Goal: Task Accomplishment & Management: Complete application form

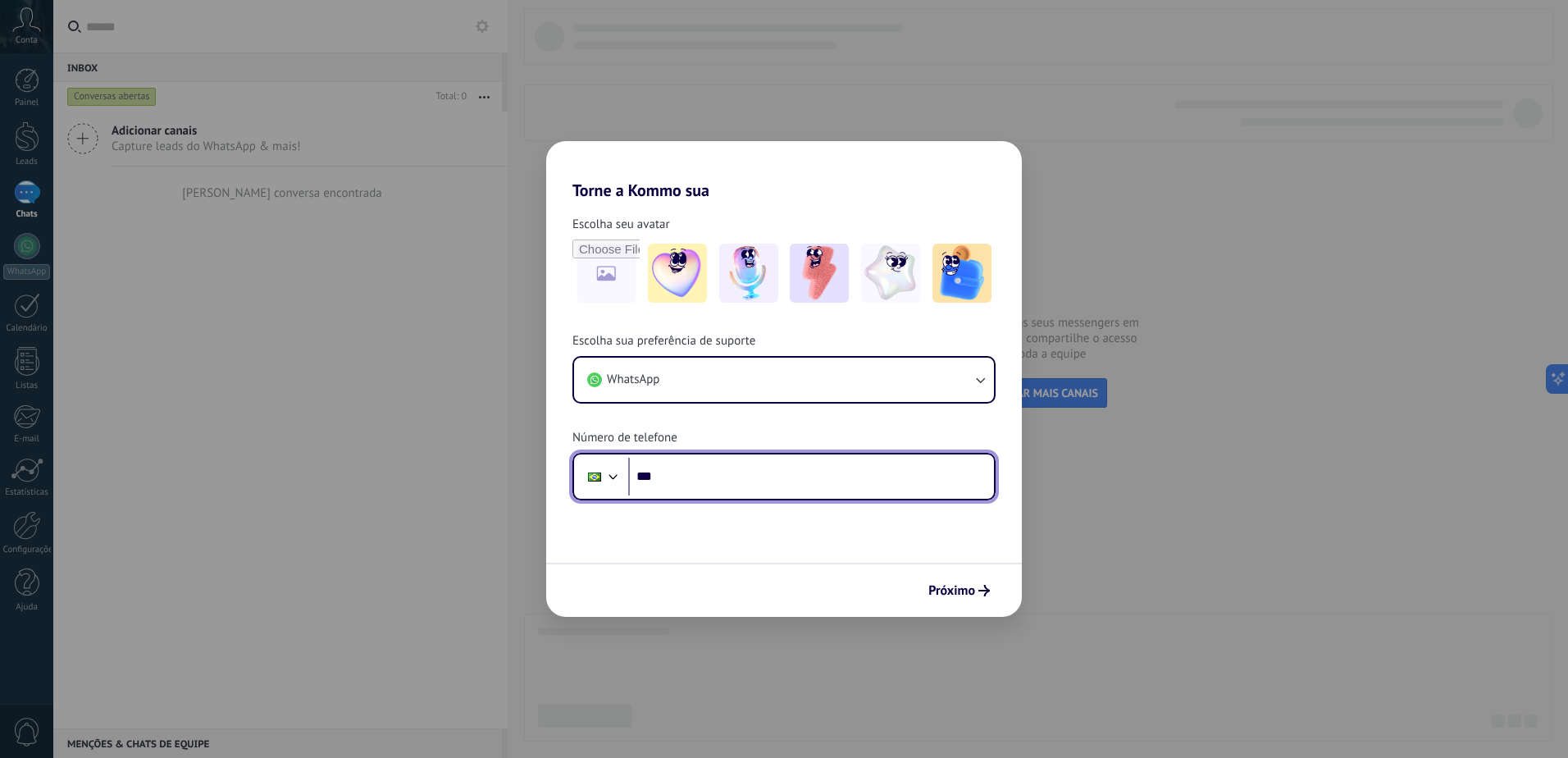
click at [738, 489] on input "***" at bounding box center [811, 477] width 366 height 37
type input "**********"
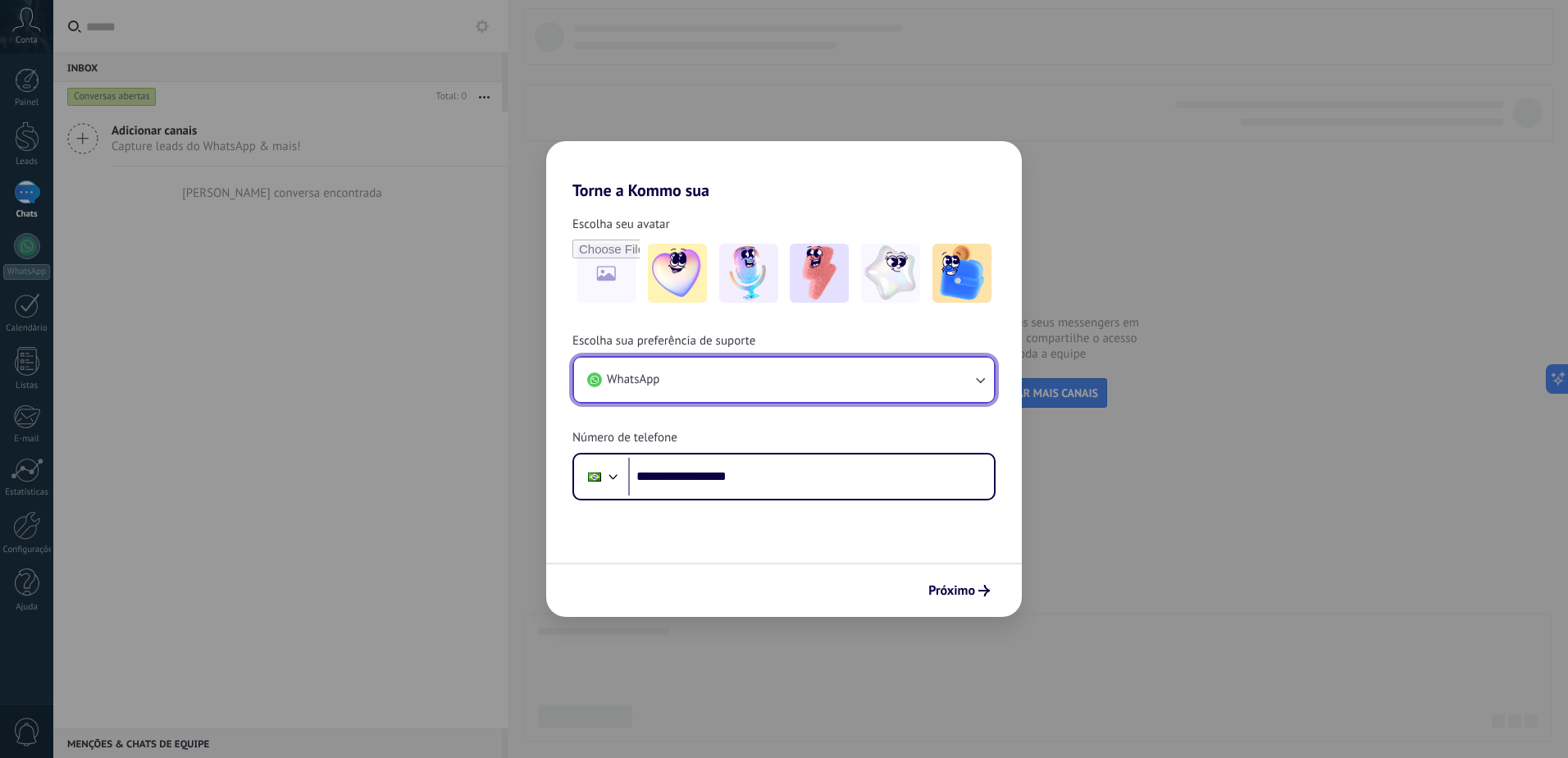
click at [962, 388] on button "WhatsApp" at bounding box center [784, 380] width 420 height 44
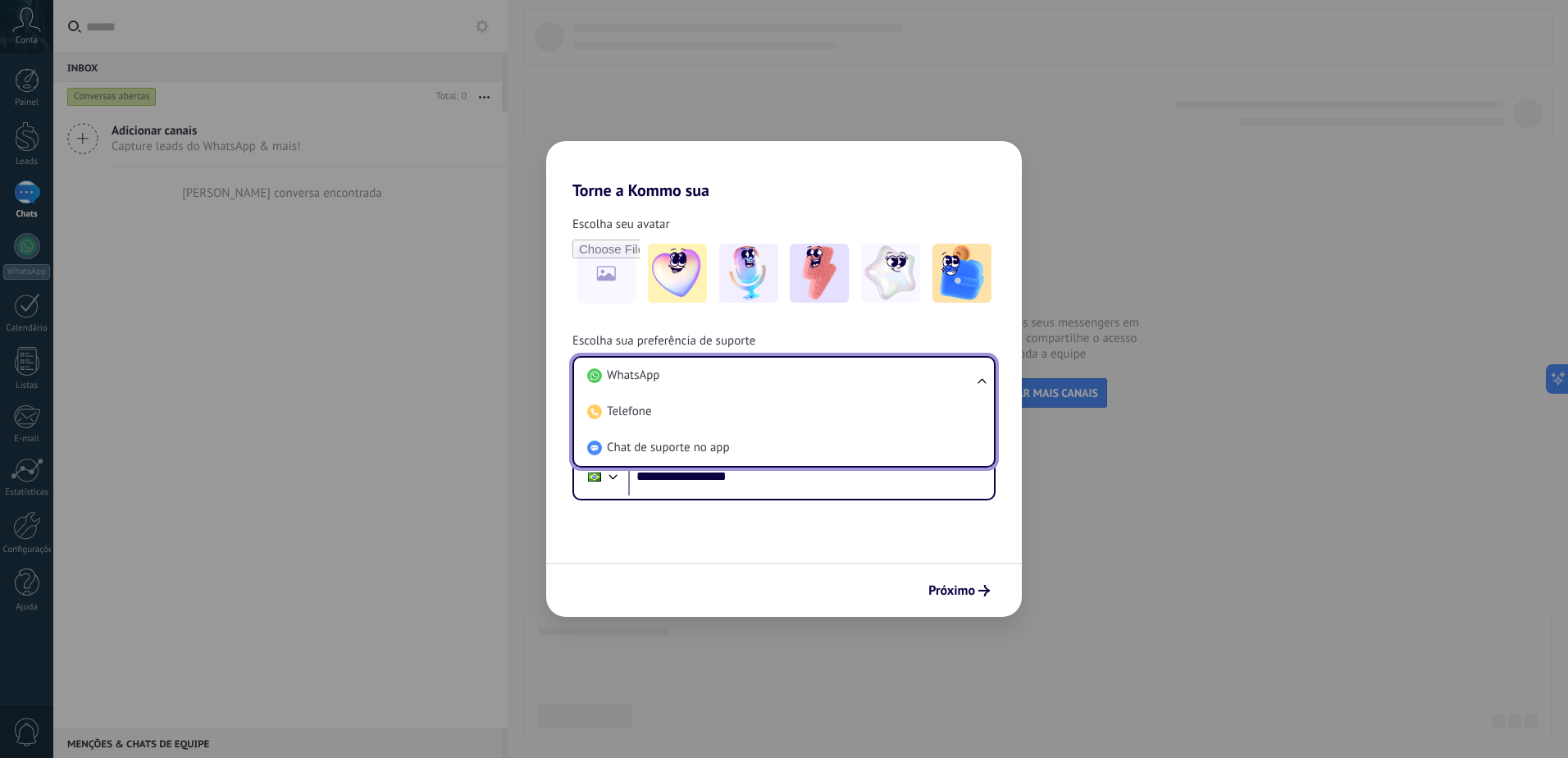
click at [895, 559] on form "**********" at bounding box center [784, 409] width 476 height 417
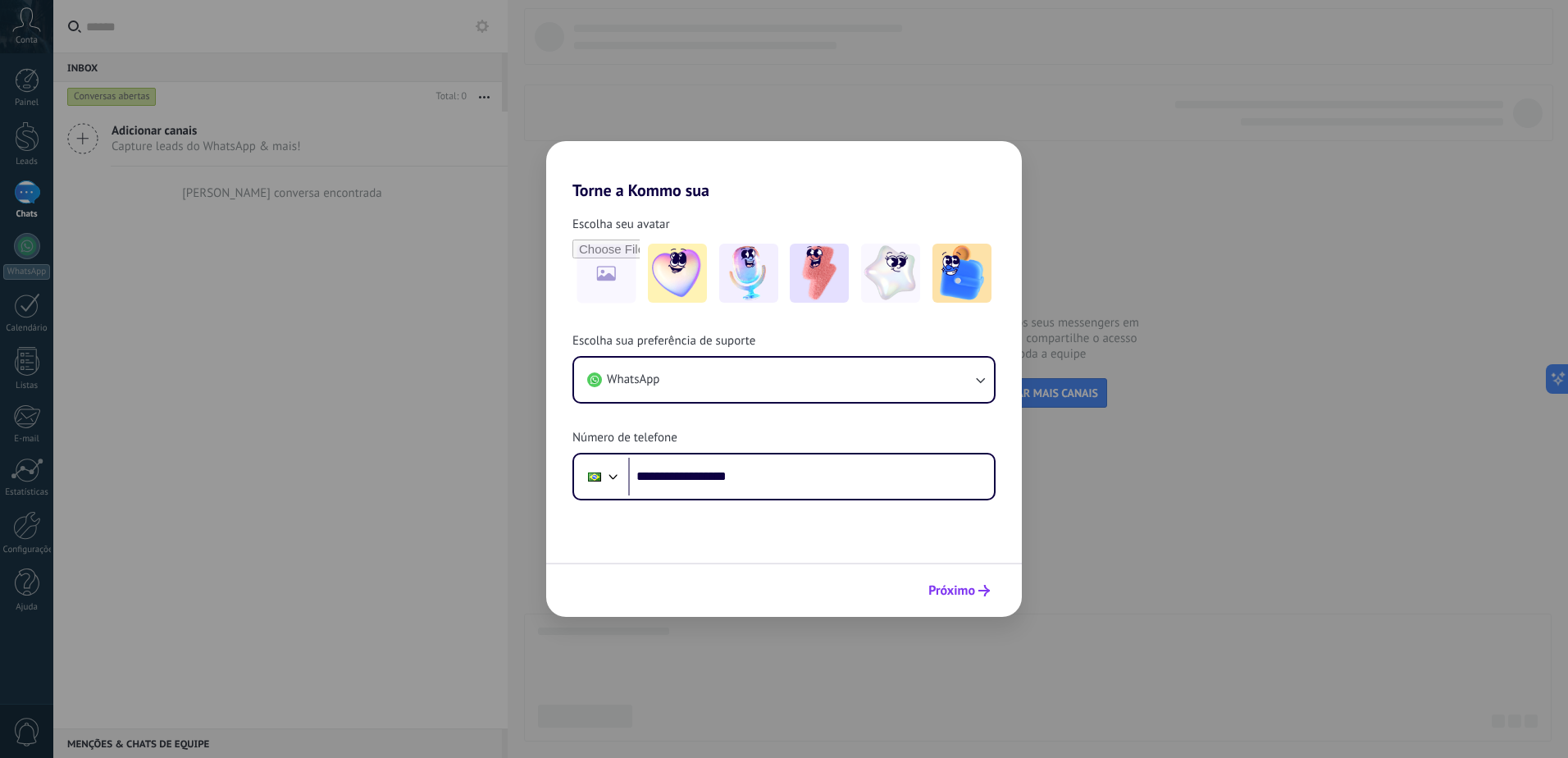
click at [950, 593] on span "Próximo" at bounding box center [951, 591] width 47 height 12
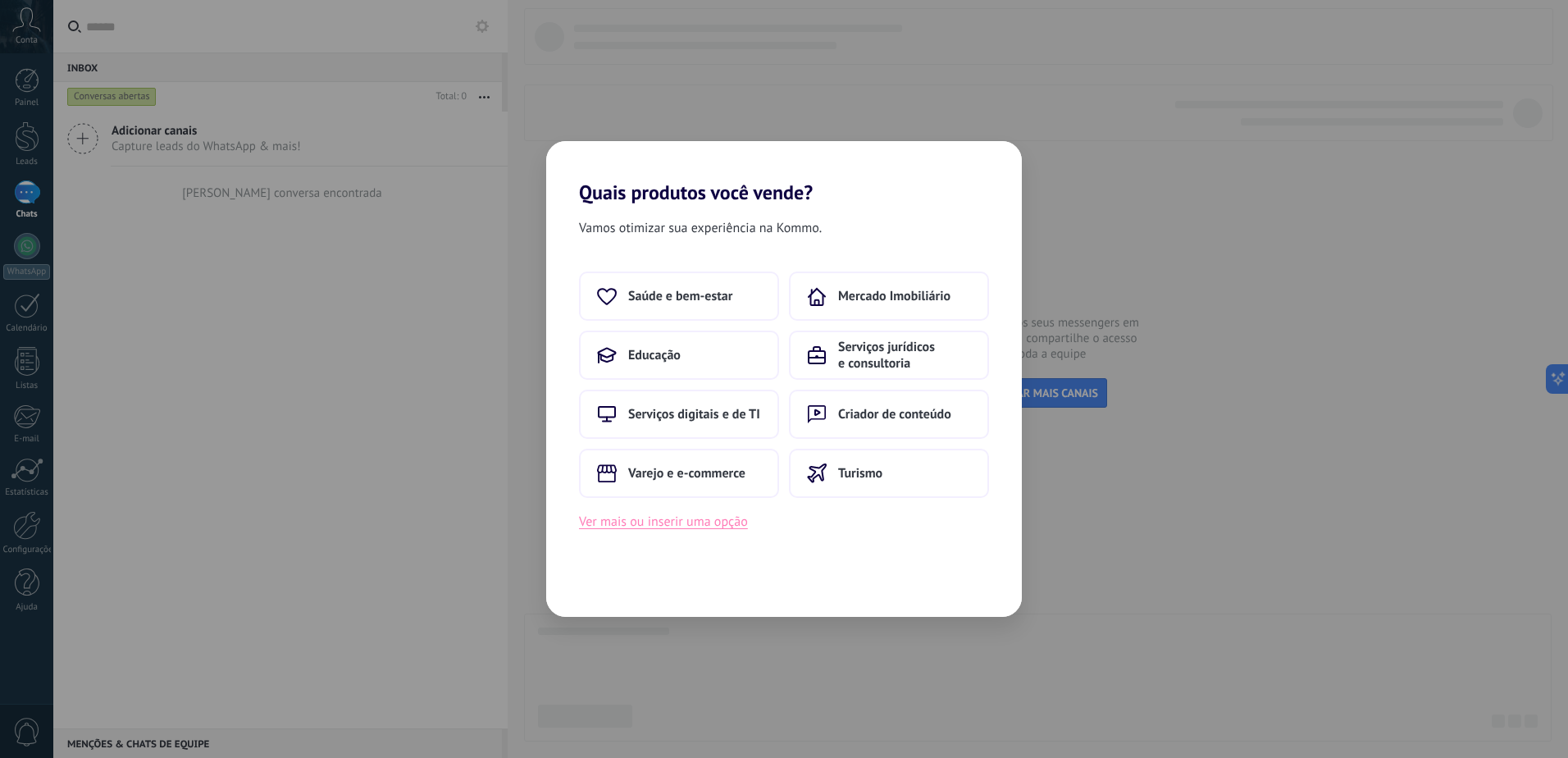
click at [690, 523] on button "Ver mais ou inserir uma opção" at bounding box center [663, 522] width 169 height 21
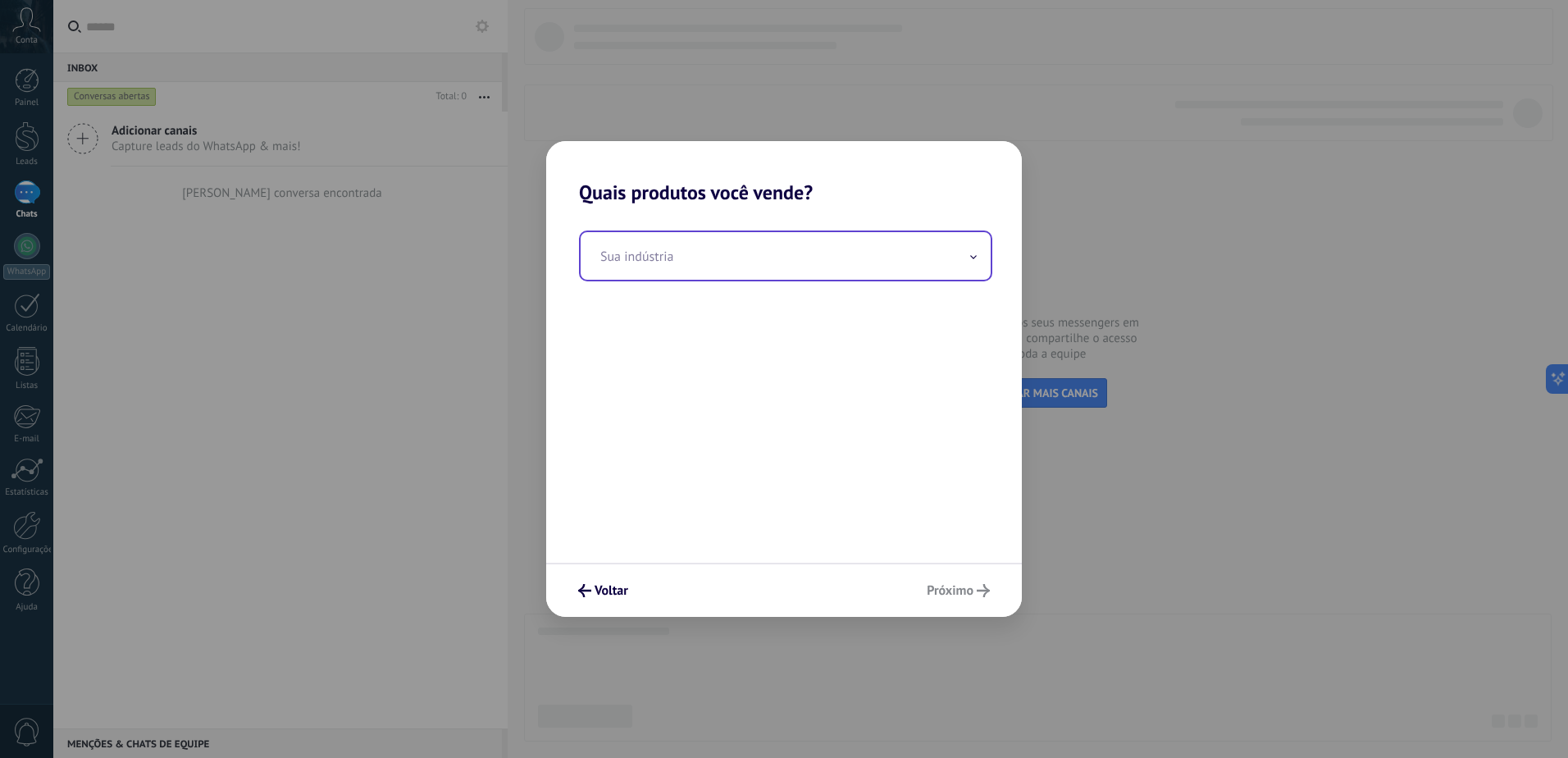
click at [717, 260] on input "text" at bounding box center [786, 256] width 410 height 48
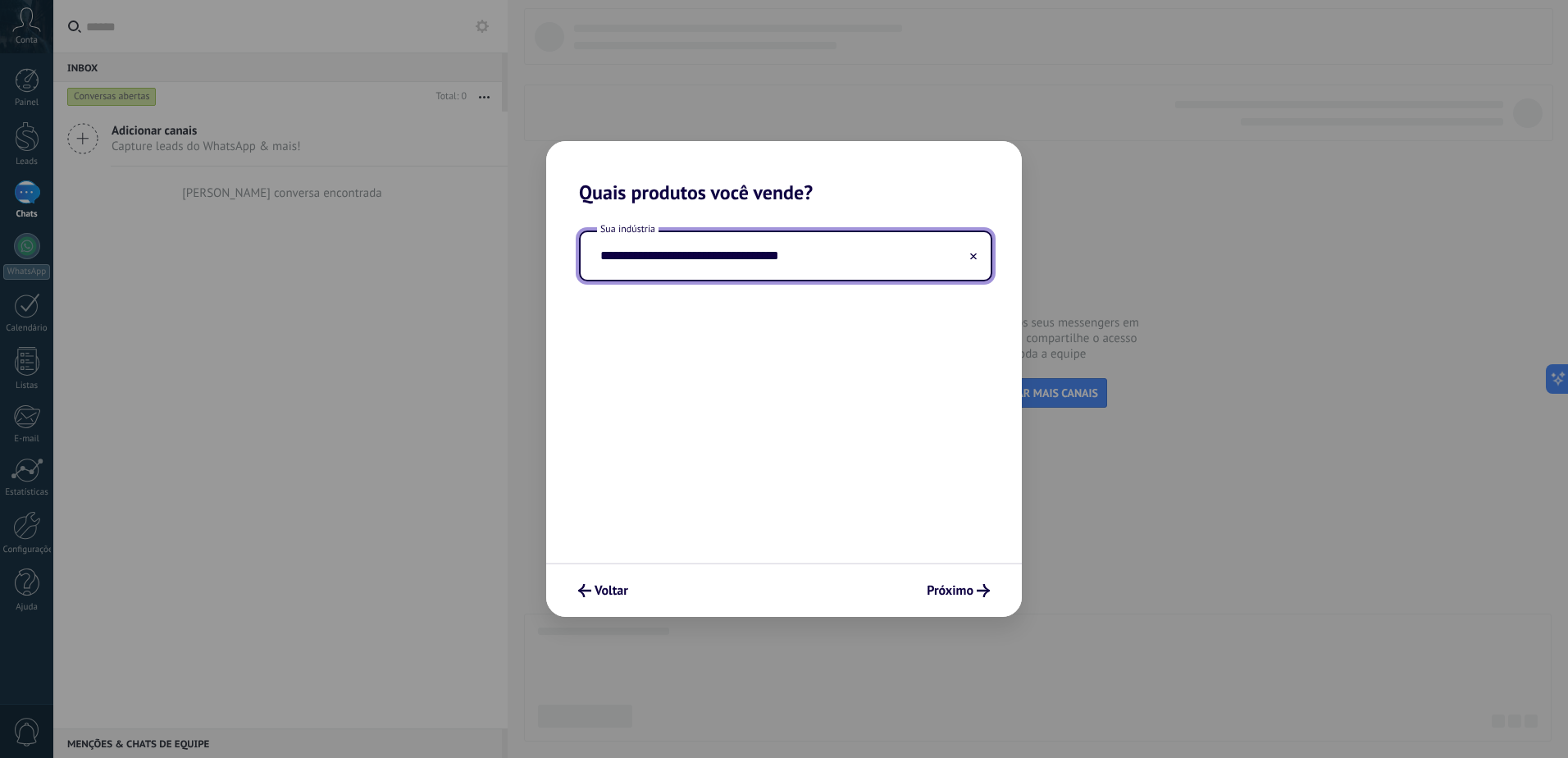
click at [786, 252] on input "**********" at bounding box center [786, 256] width 410 height 48
type input "**********"
click at [923, 577] on div "Voltar Próximo" at bounding box center [784, 590] width 476 height 54
click at [956, 589] on span "Próximo" at bounding box center [950, 591] width 47 height 12
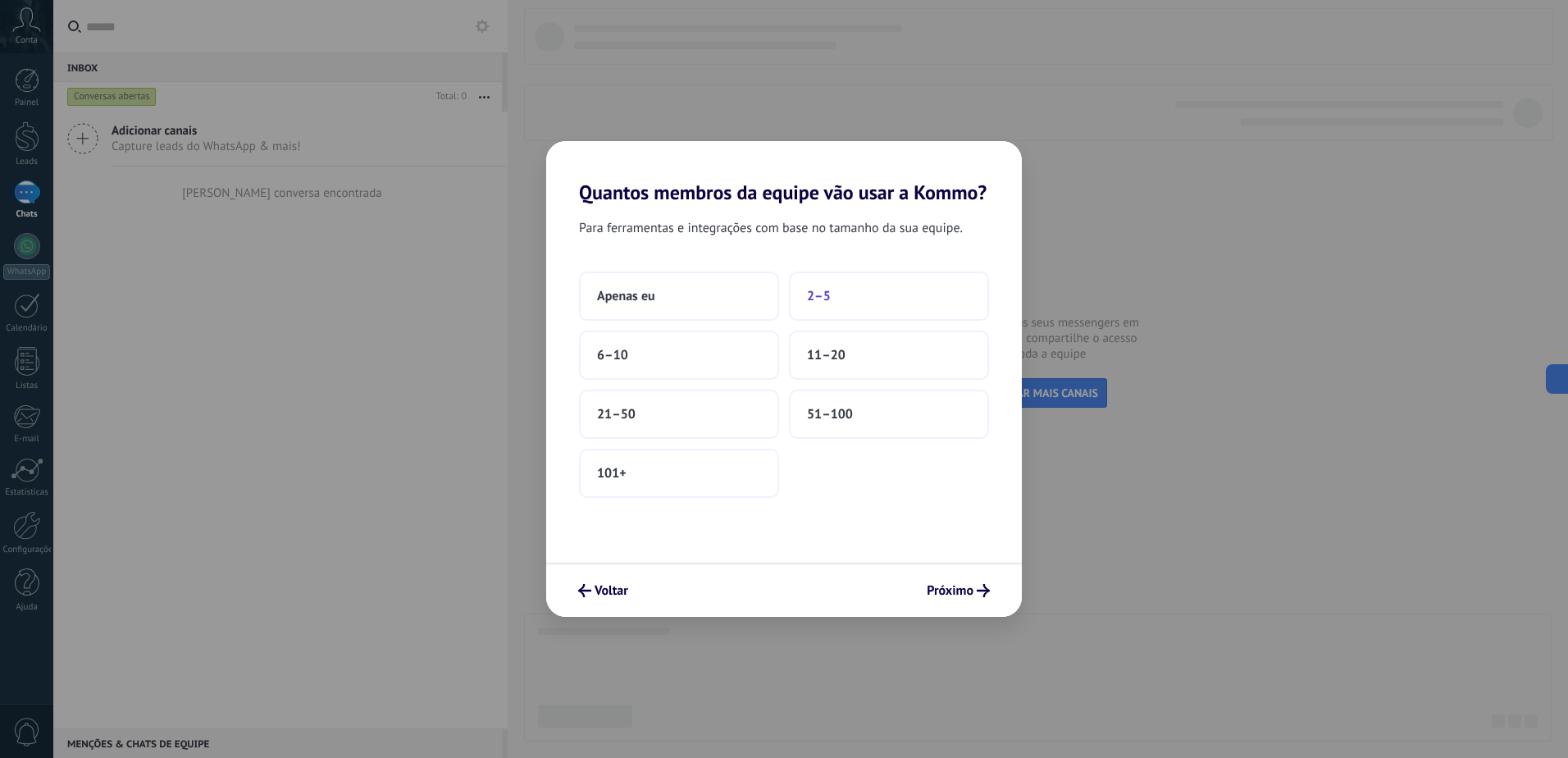
click at [849, 287] on button "2–5" at bounding box center [889, 297] width 200 height 49
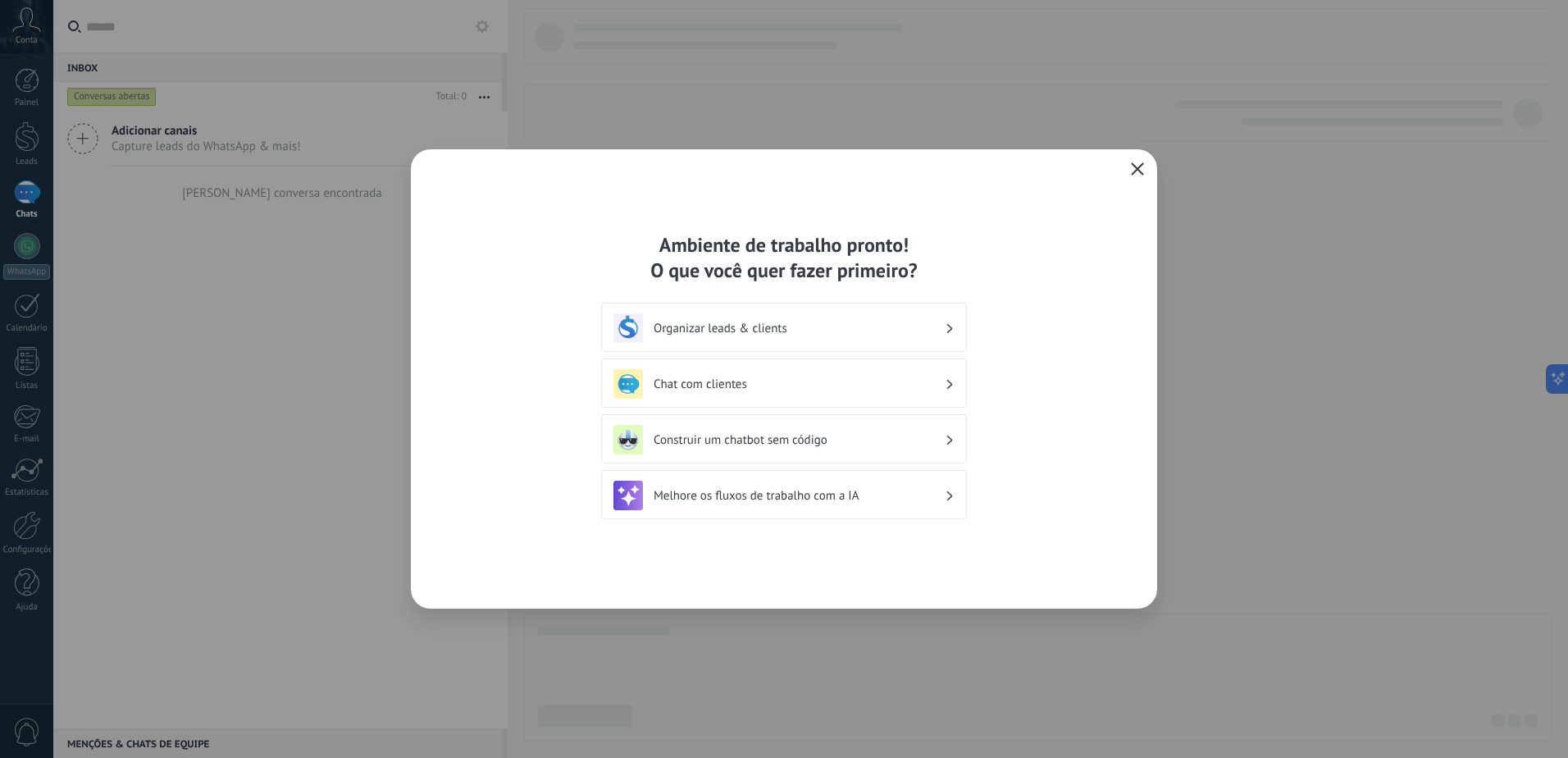
click at [845, 503] on h3 "Melhore os fluxos de trabalho com a IA" at bounding box center [799, 496] width 291 height 15
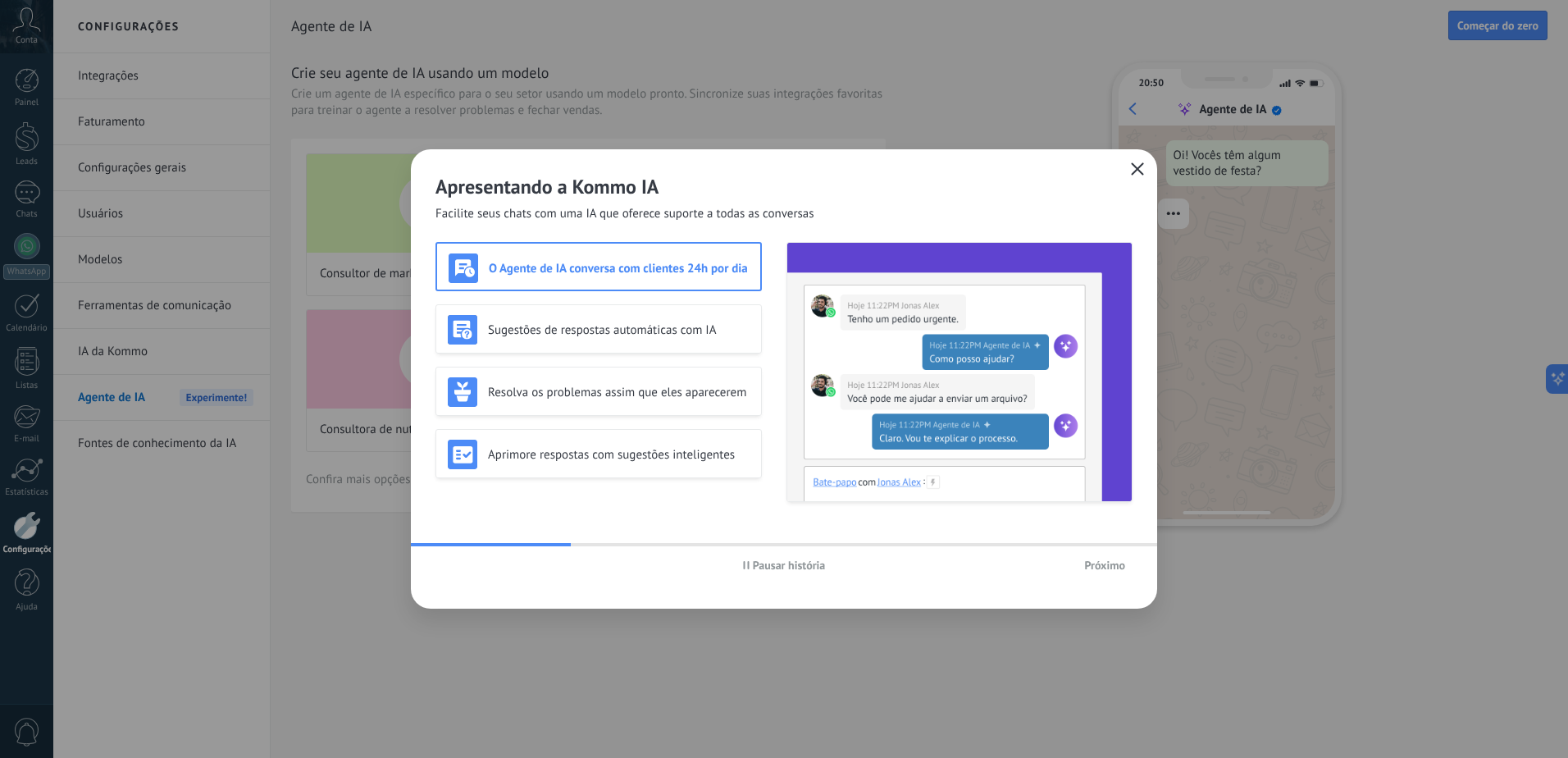
click at [691, 265] on h3 "O Agente de IA conversa com clientes 24h por dia" at bounding box center [619, 269] width 260 height 15
click at [1115, 560] on span "Próximo" at bounding box center [1105, 566] width 41 height 12
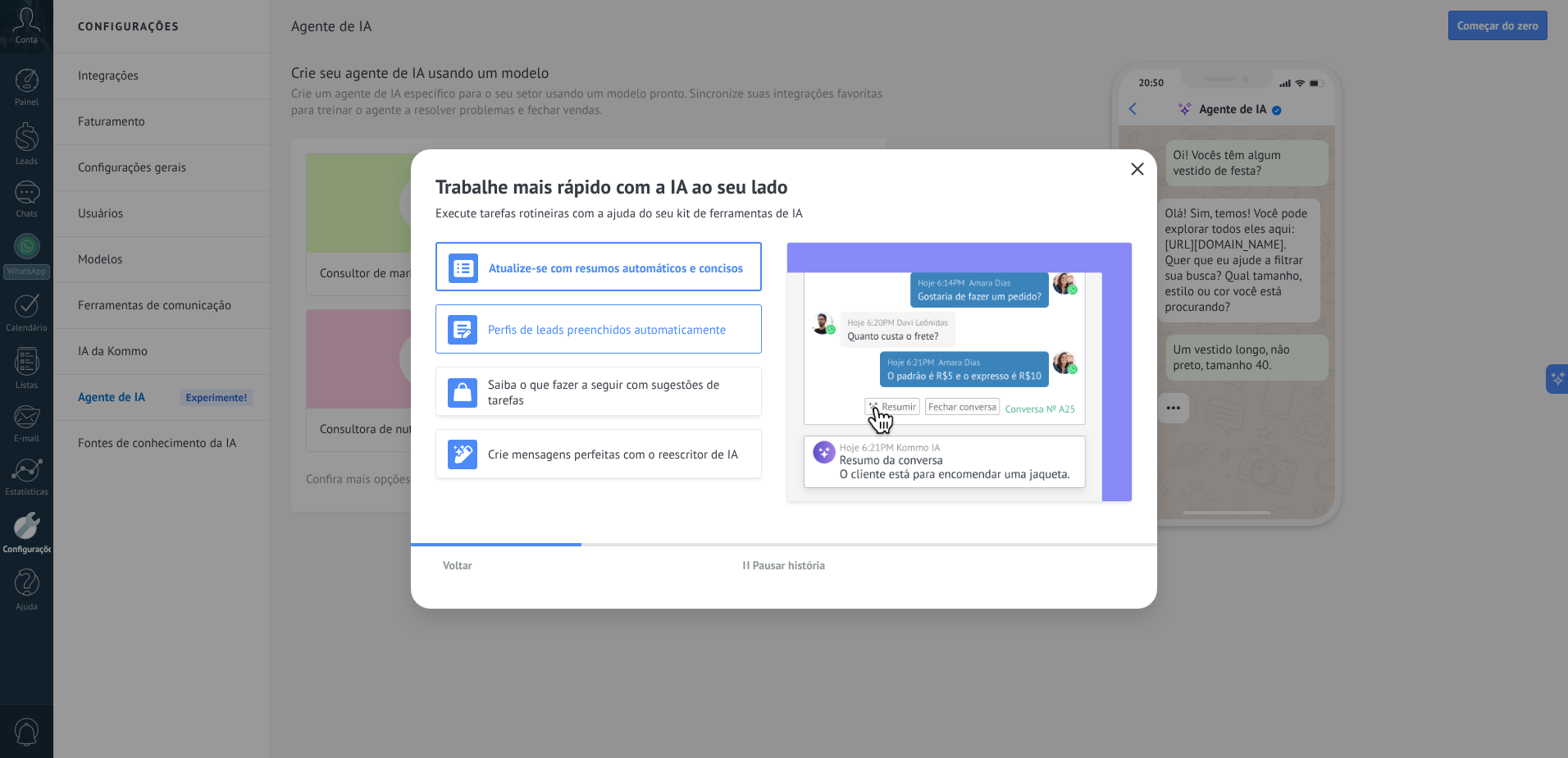
click at [688, 323] on h3 "Perfis de leads preenchidos automaticamente" at bounding box center [619, 331] width 262 height 15
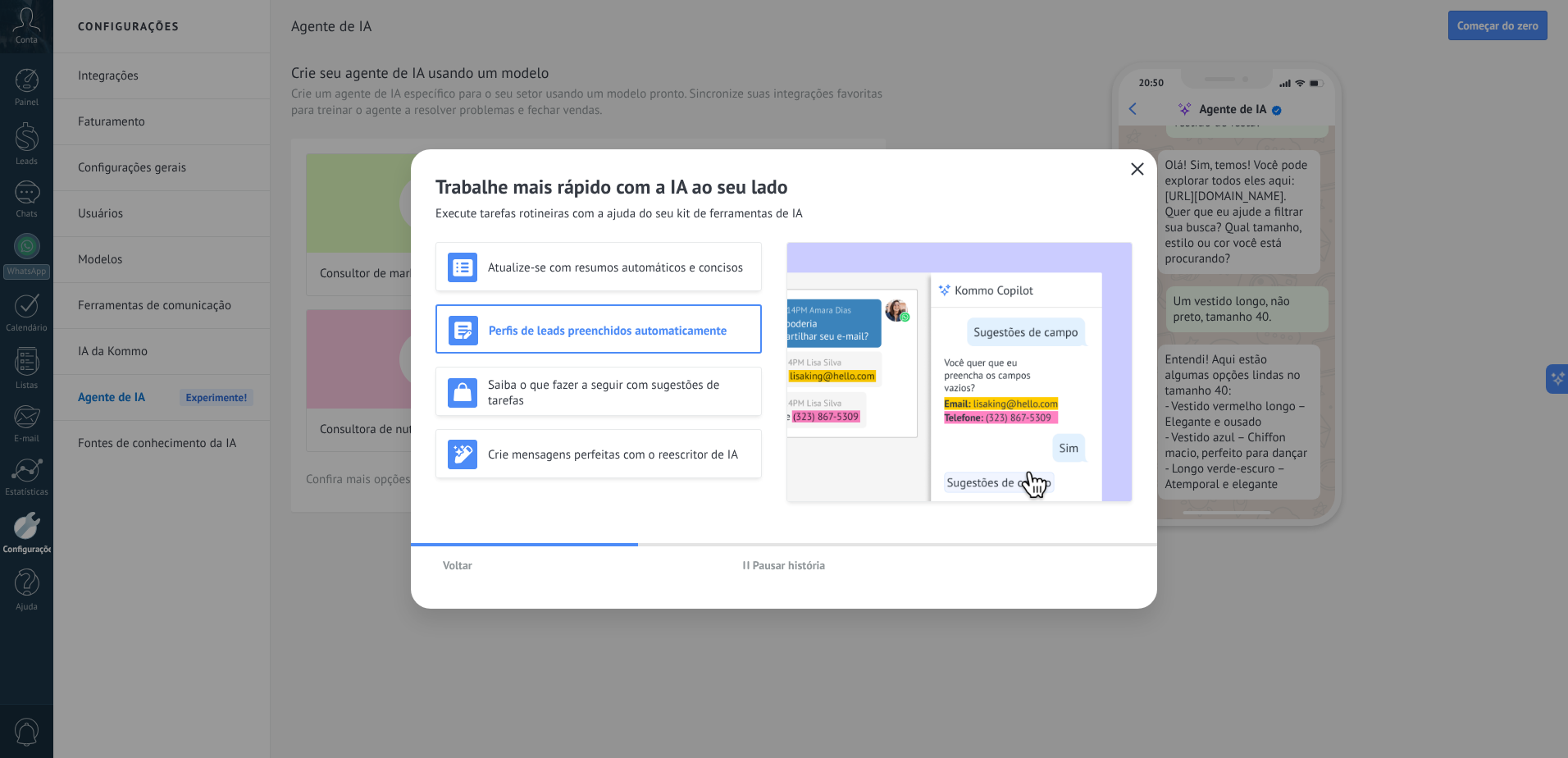
scroll to position [49, 0]
click at [723, 387] on h3 "Saiba o que fazer a seguir com sugestões de tarefas" at bounding box center [619, 393] width 262 height 31
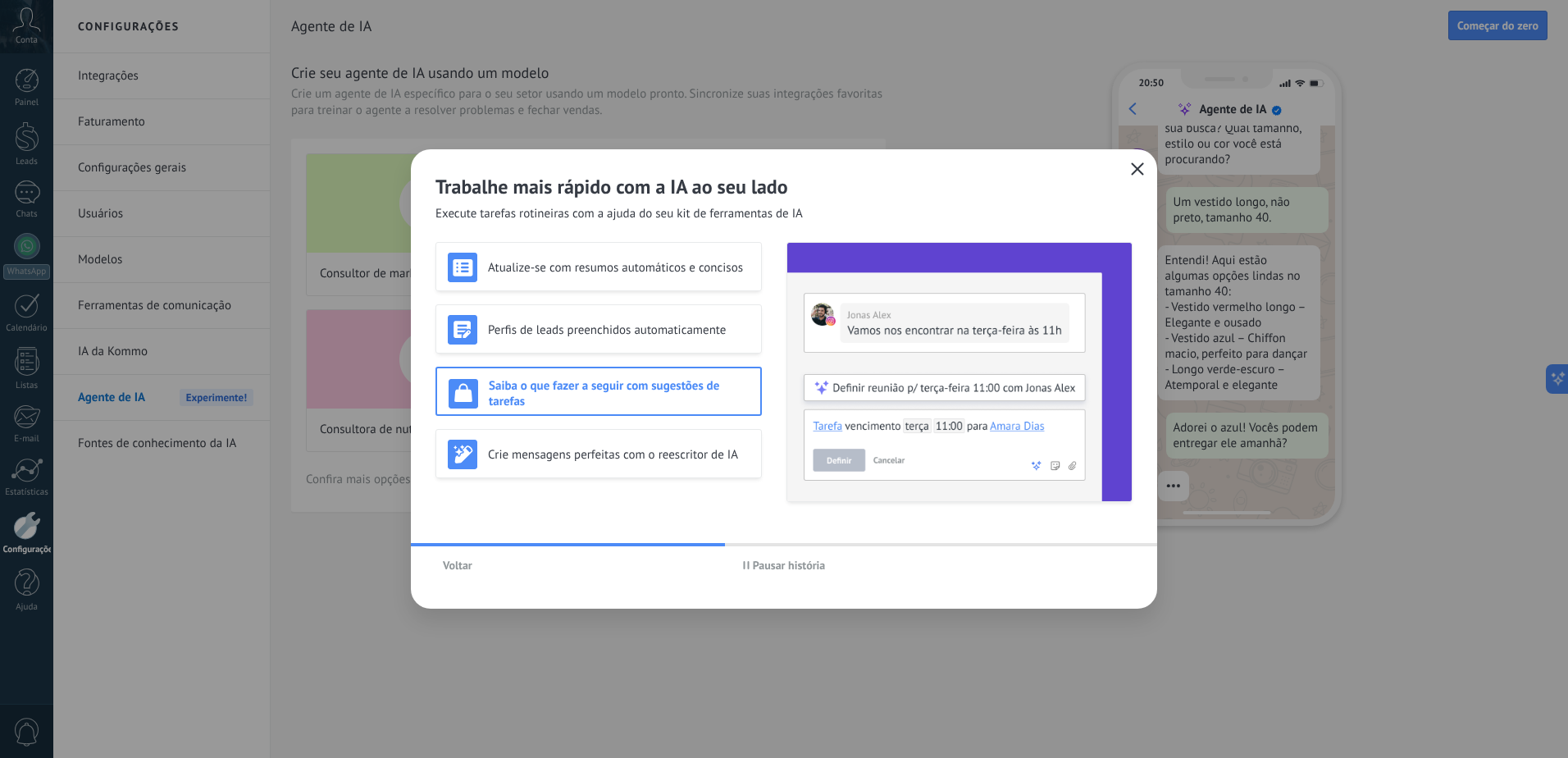
scroll to position [150, 0]
click at [675, 431] on div "Crie mensagens perfeitas com o reescritor de IA" at bounding box center [599, 454] width 326 height 49
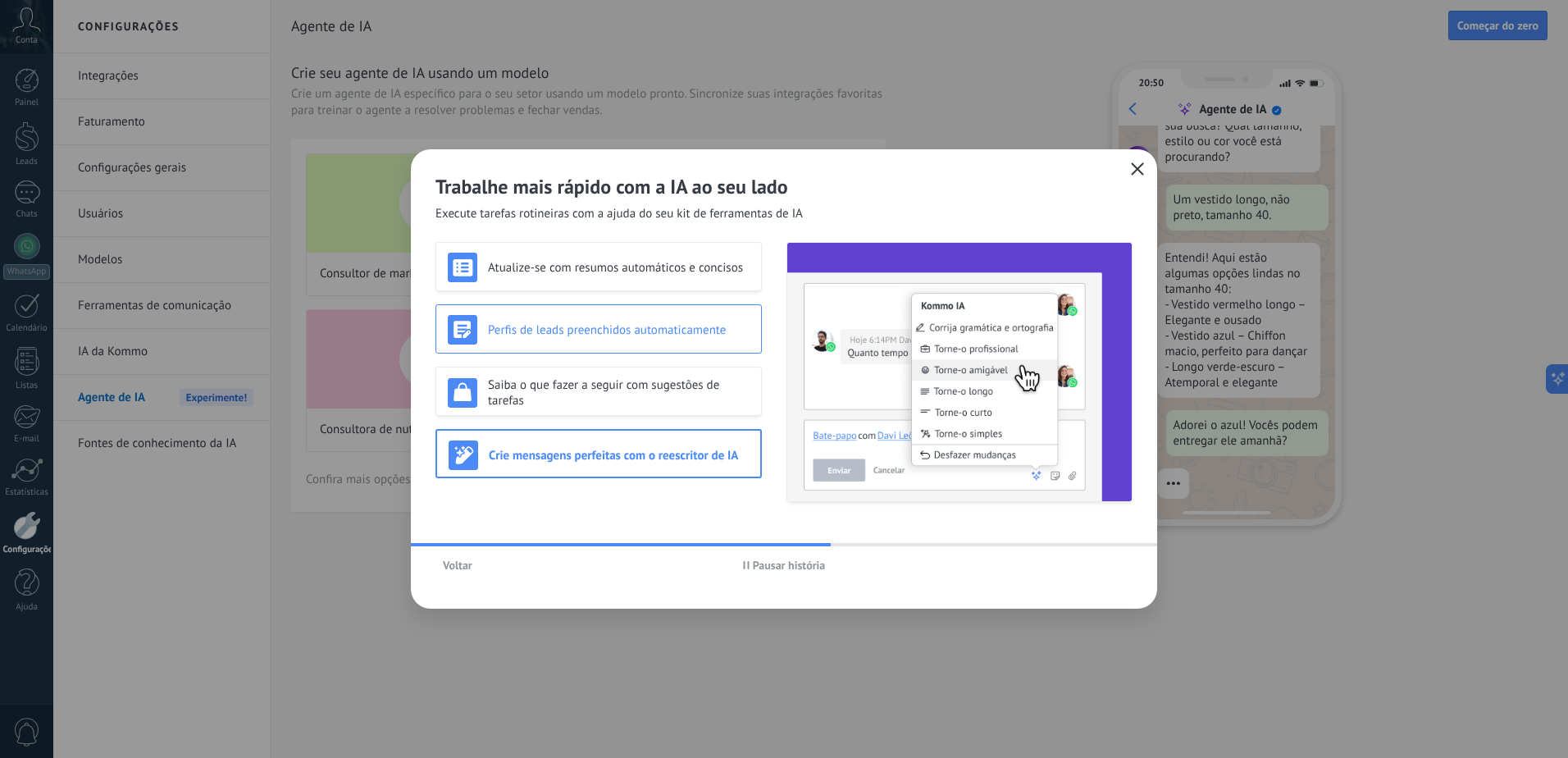
scroll to position [181, 0]
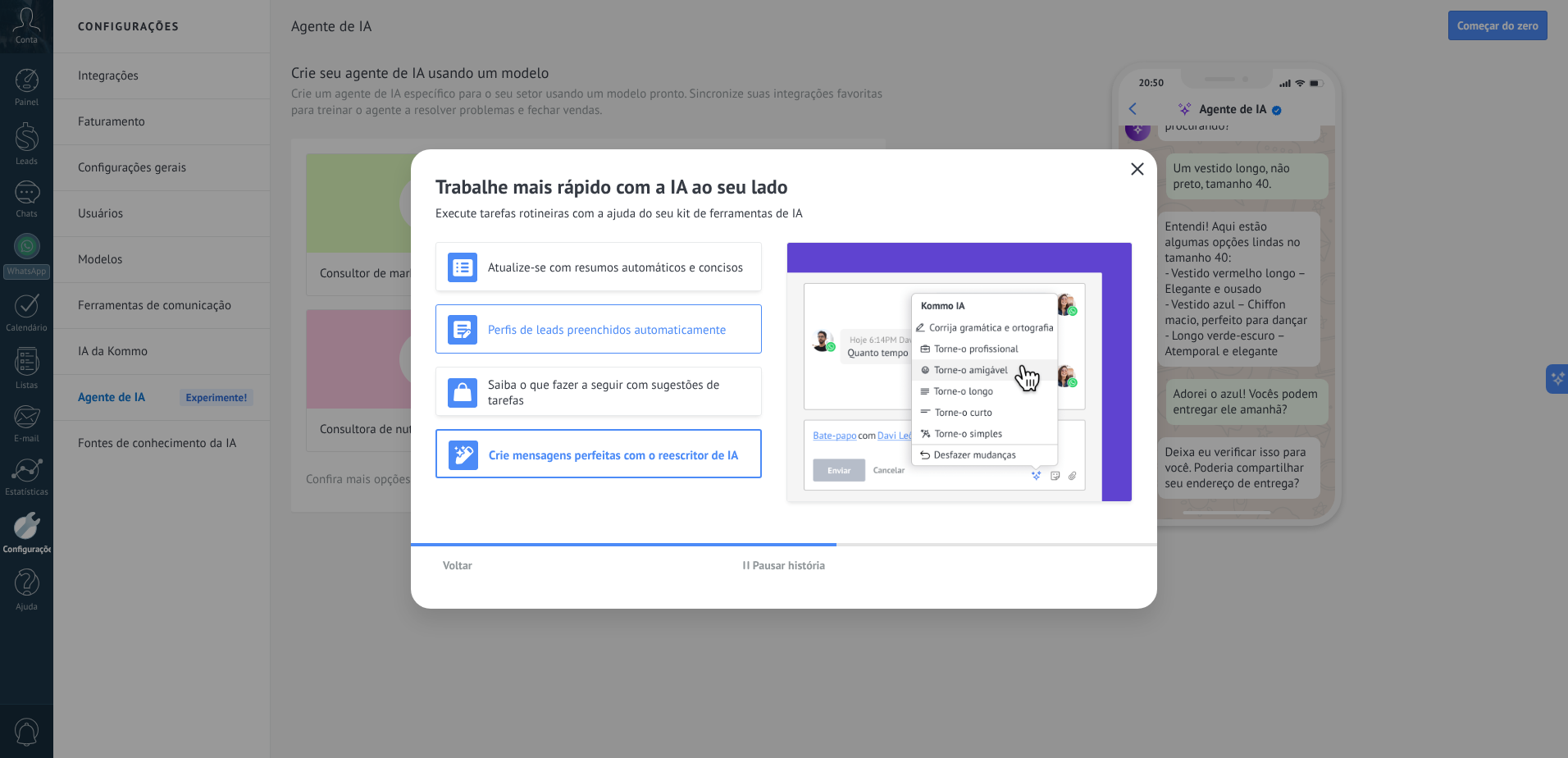
click at [701, 323] on h3 "Perfis de leads preenchidos automaticamente" at bounding box center [619, 331] width 262 height 15
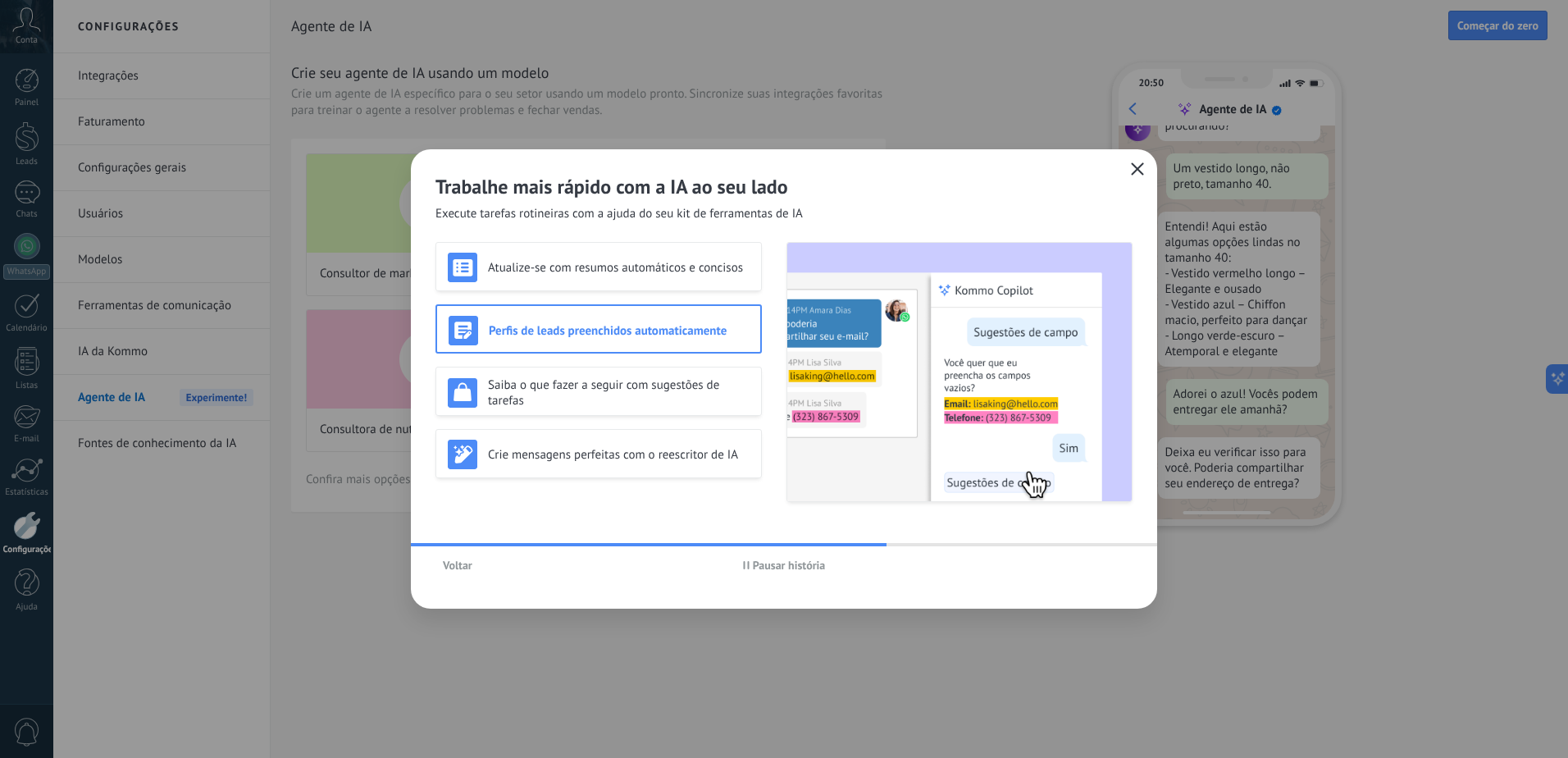
click at [1133, 176] on span "button" at bounding box center [1137, 169] width 13 height 14
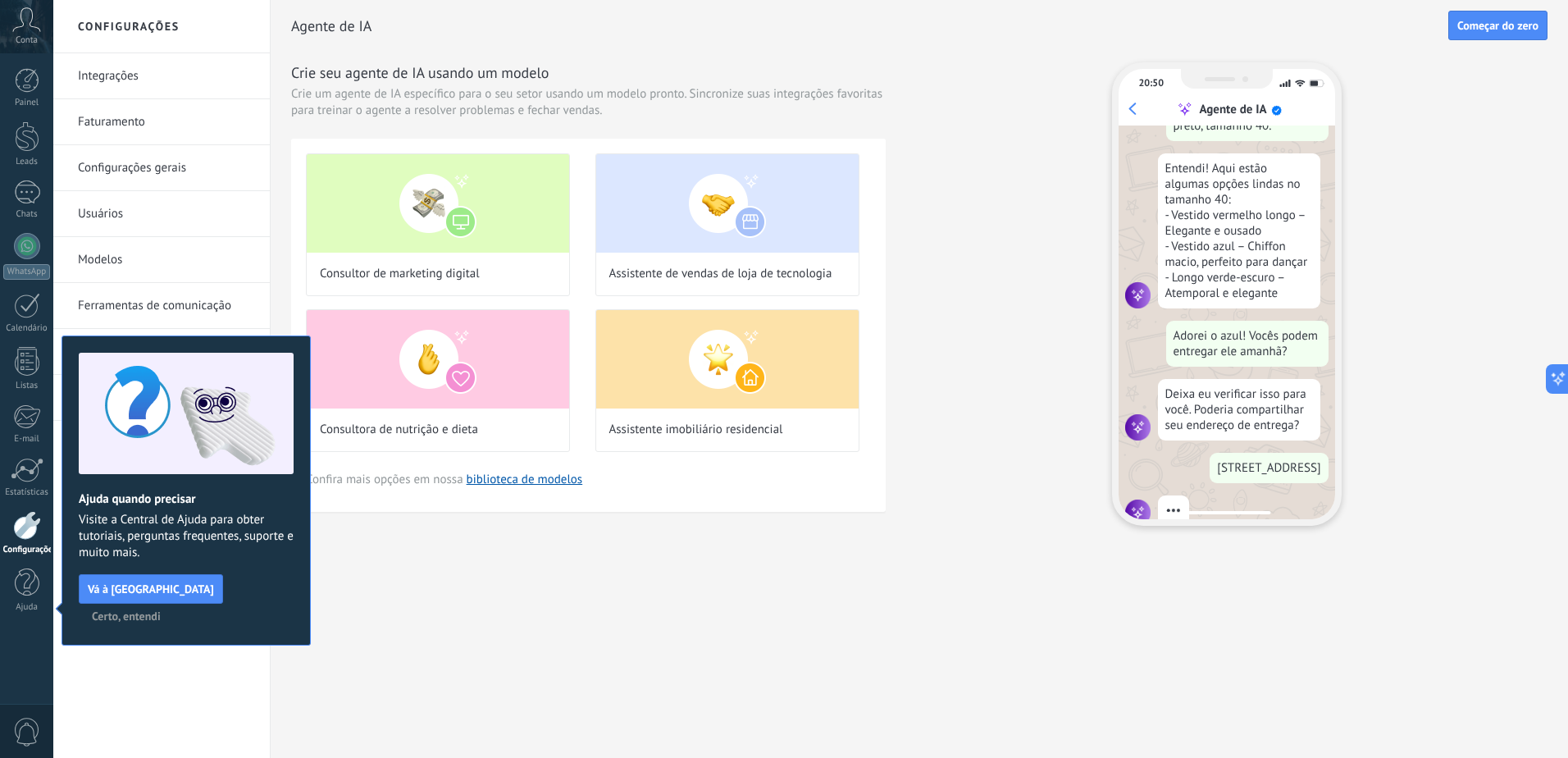
scroll to position [282, 0]
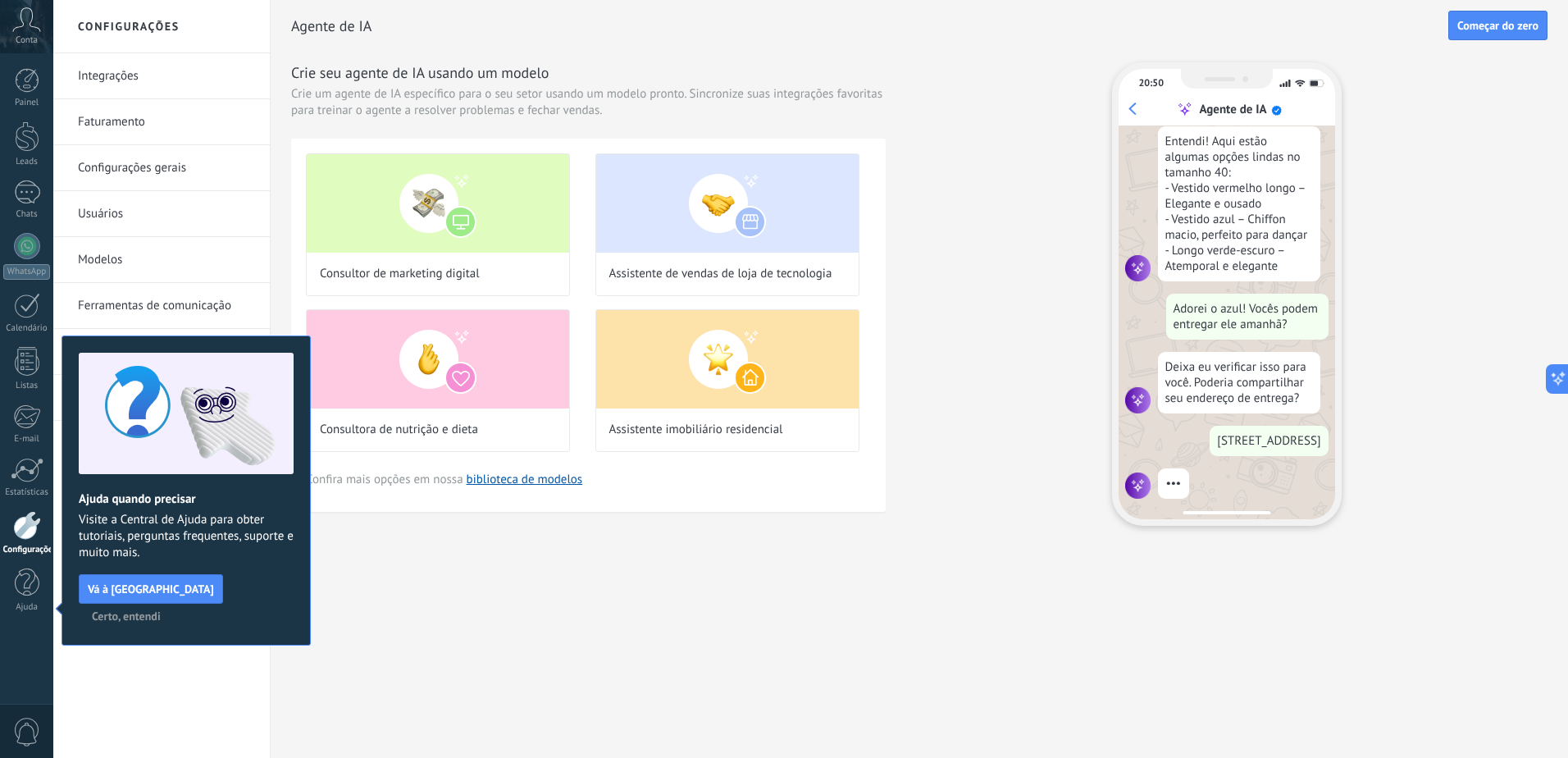
click at [161, 610] on span "Certo, entendi" at bounding box center [126, 616] width 69 height 12
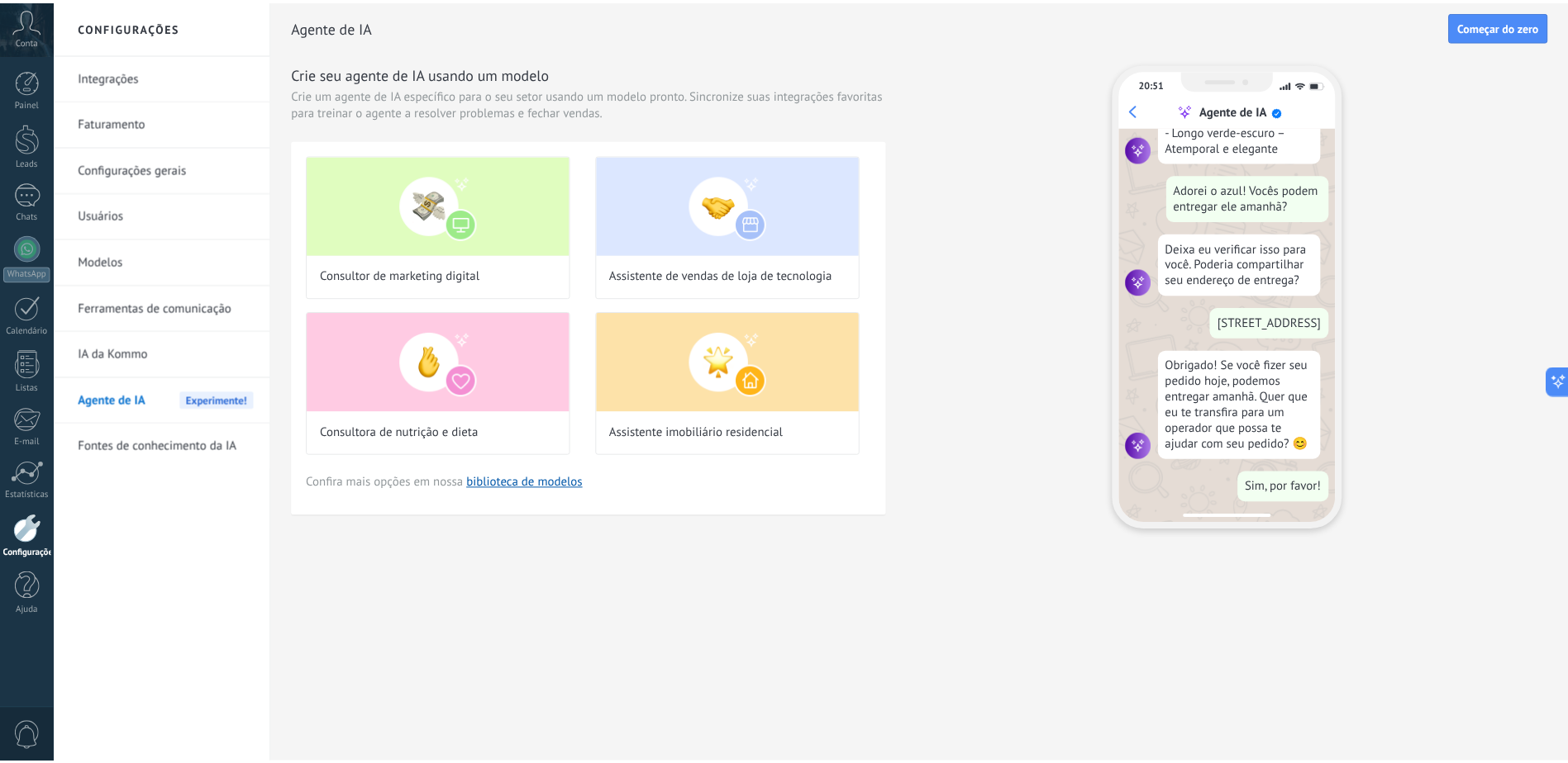
scroll to position [0, 0]
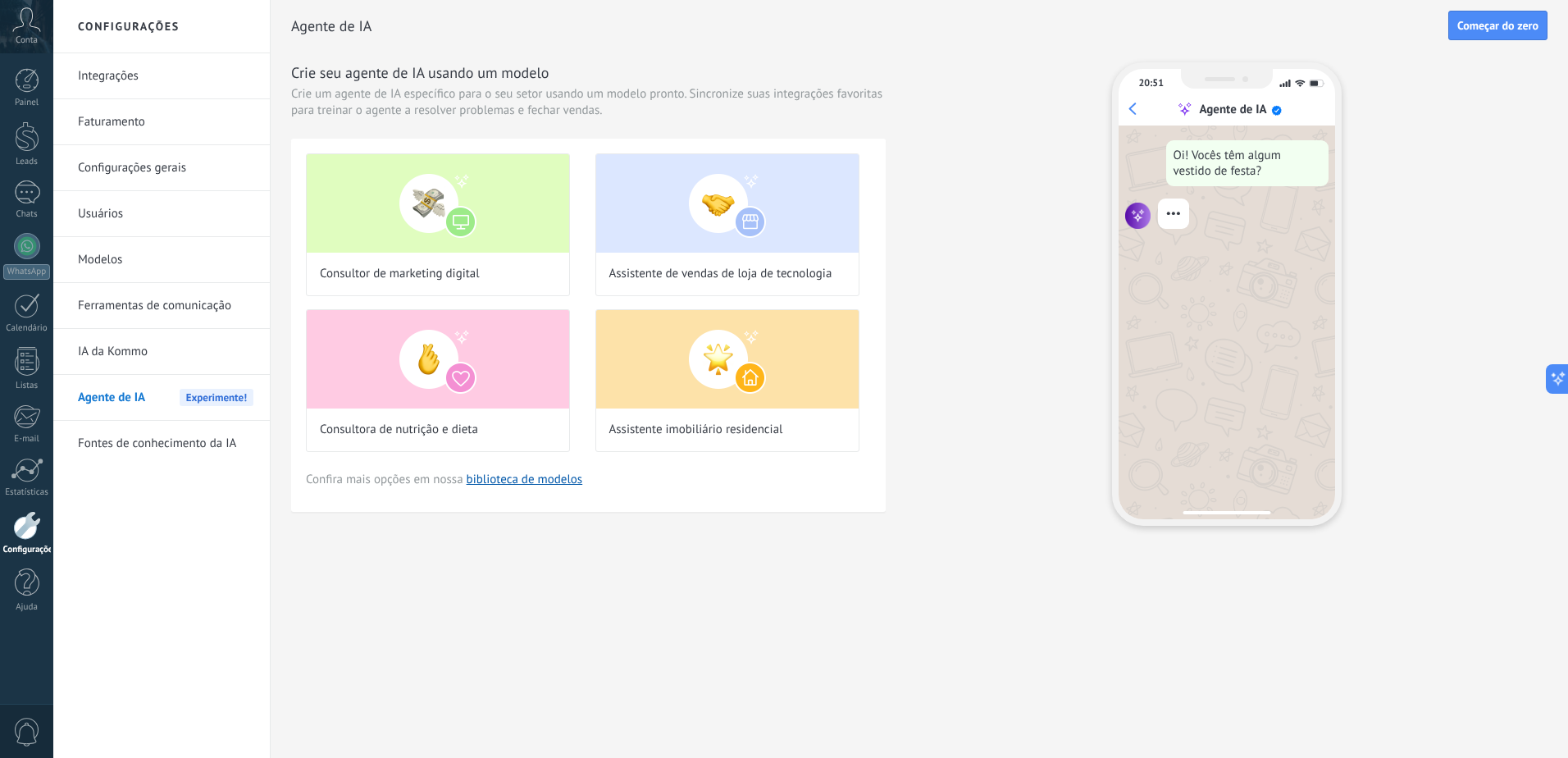
click at [157, 347] on link "IA da Kommo" at bounding box center [166, 352] width 176 height 46
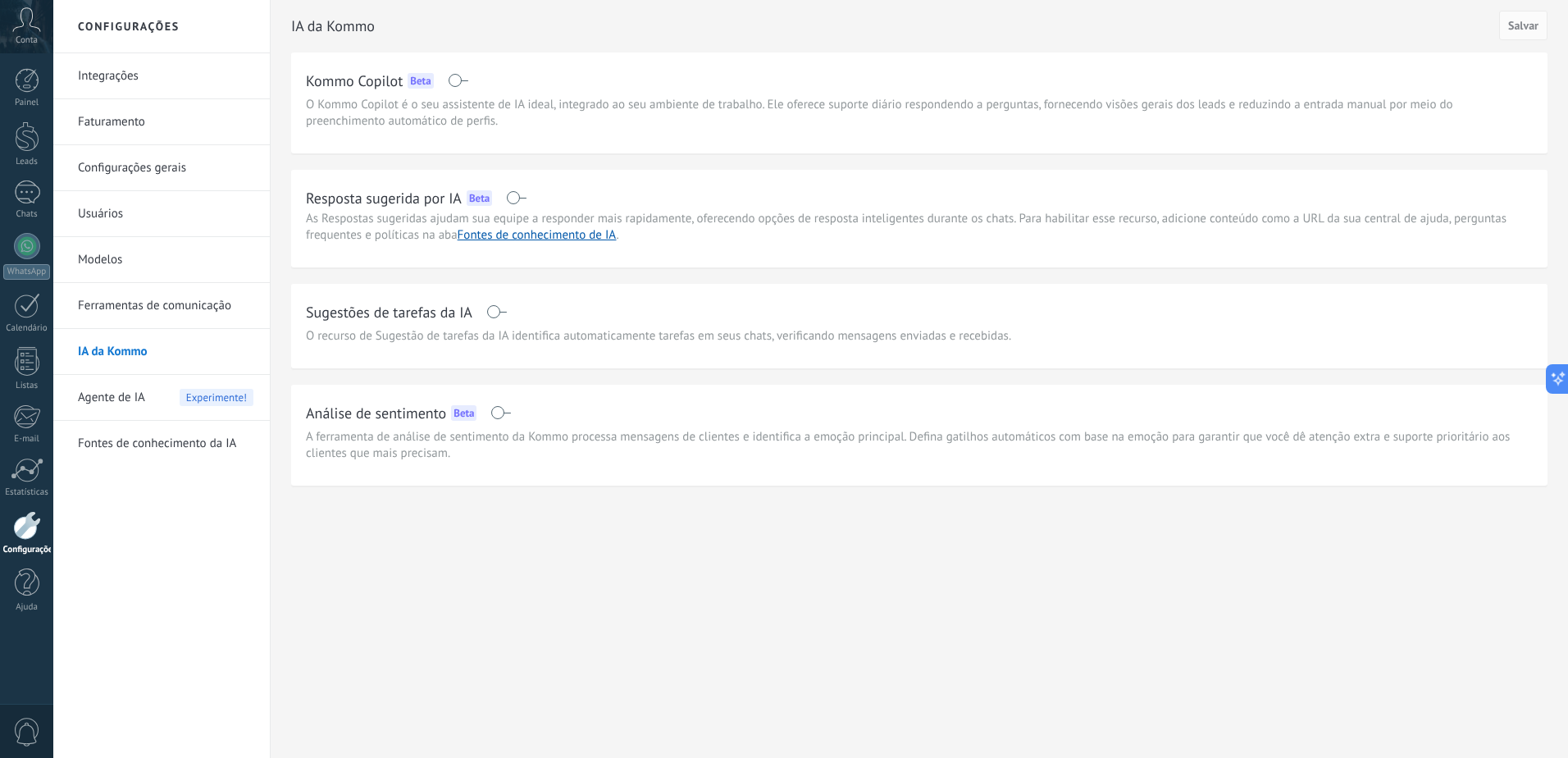
click at [123, 401] on span "Agente de IA" at bounding box center [111, 398] width 67 height 46
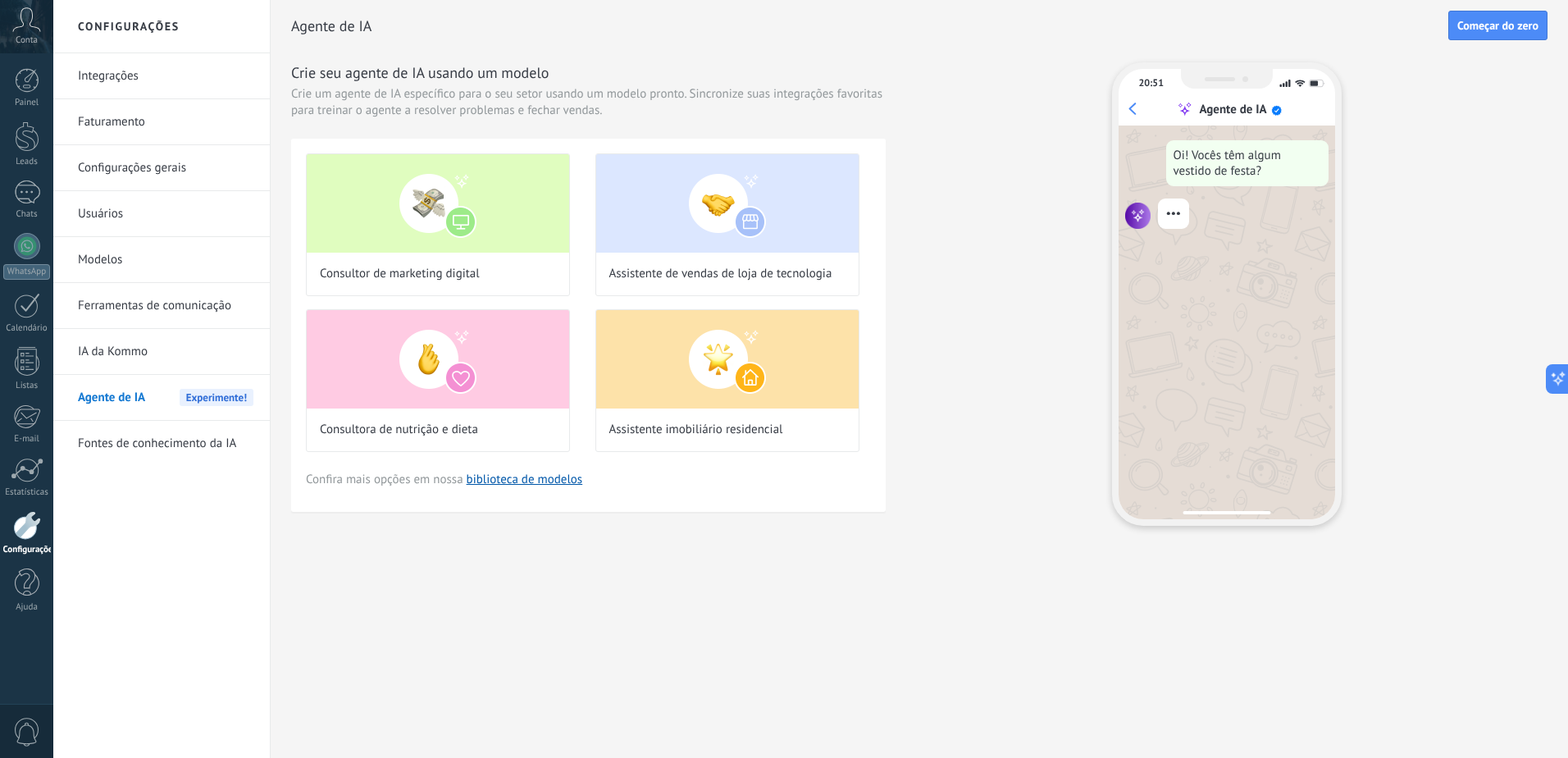
click at [149, 429] on link "Fontes de conhecimento da IA" at bounding box center [166, 444] width 176 height 46
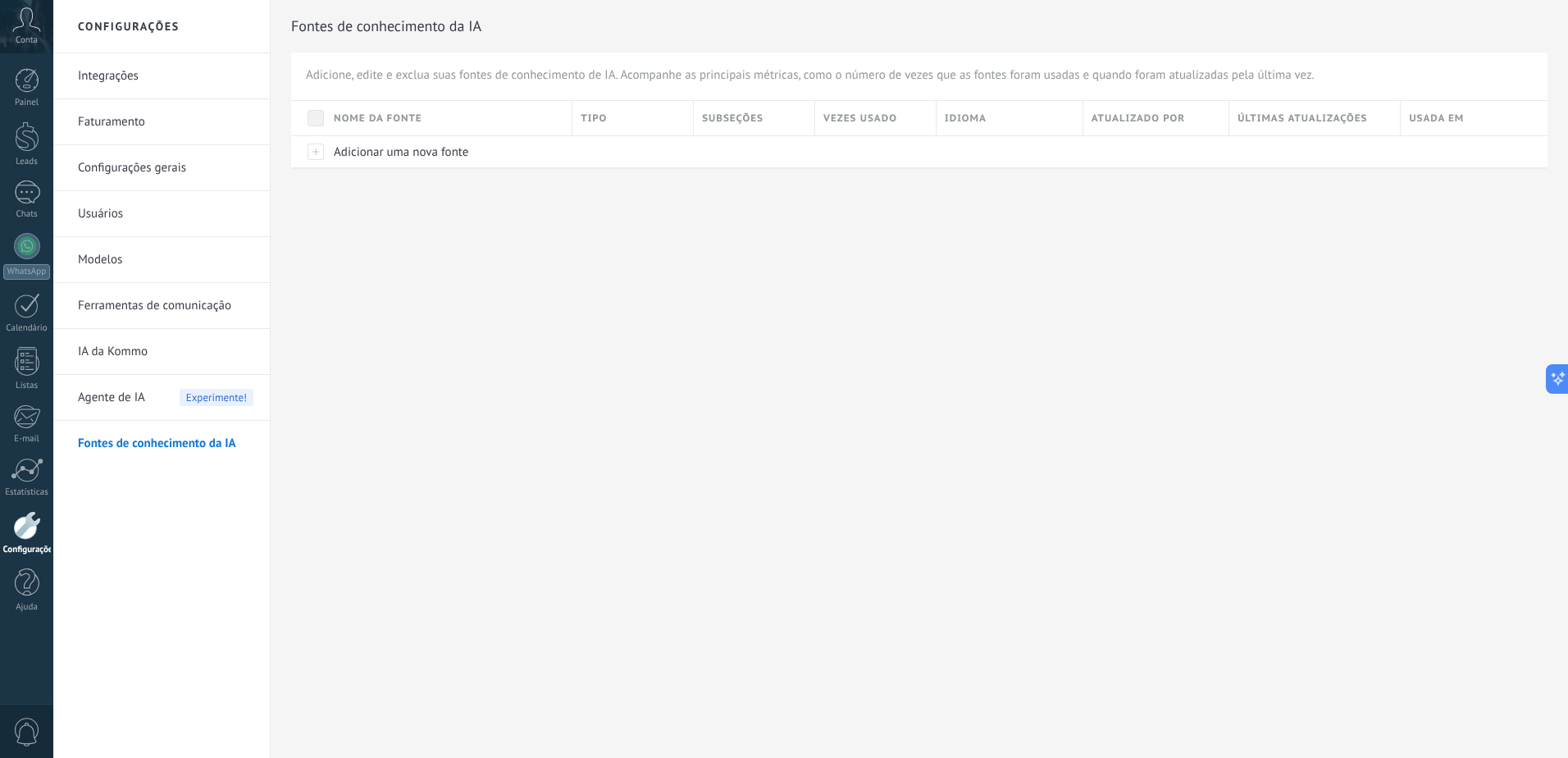
click at [144, 82] on link "Integrações" at bounding box center [166, 76] width 176 height 46
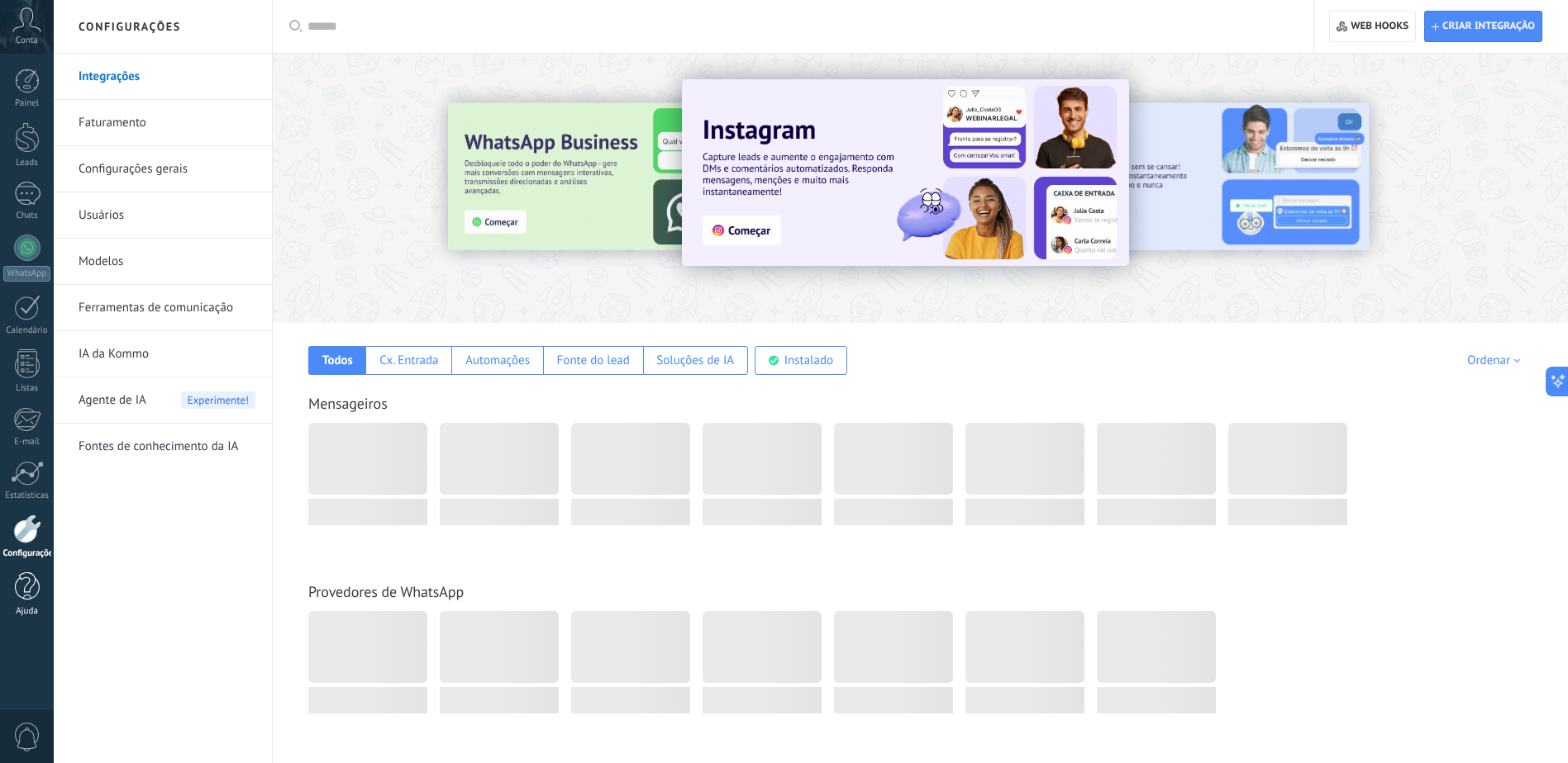
click at [21, 594] on div at bounding box center [27, 587] width 25 height 29
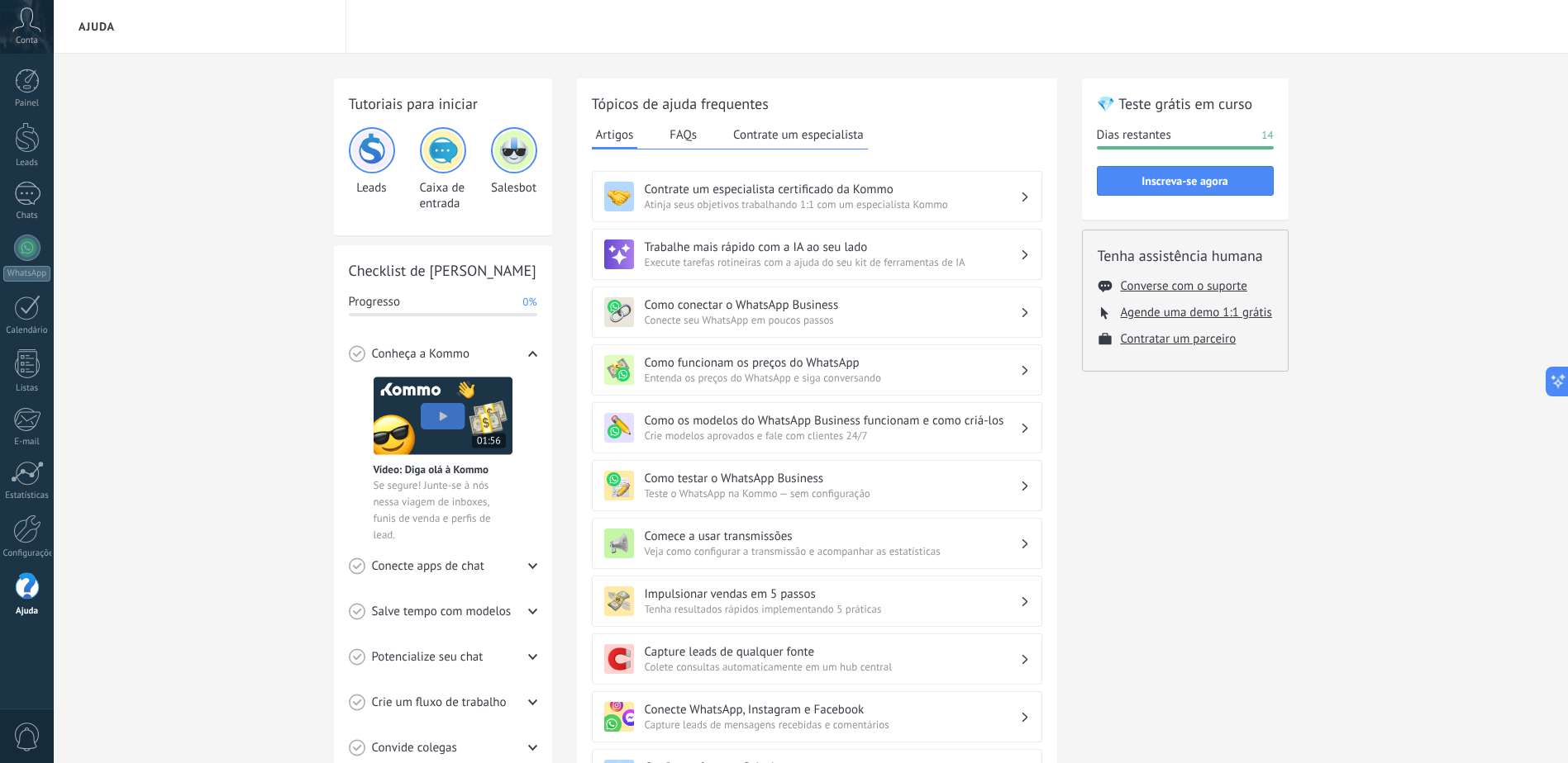
click at [817, 367] on h3 "Como funcionam os preços do WhatsApp" at bounding box center [832, 363] width 375 height 15
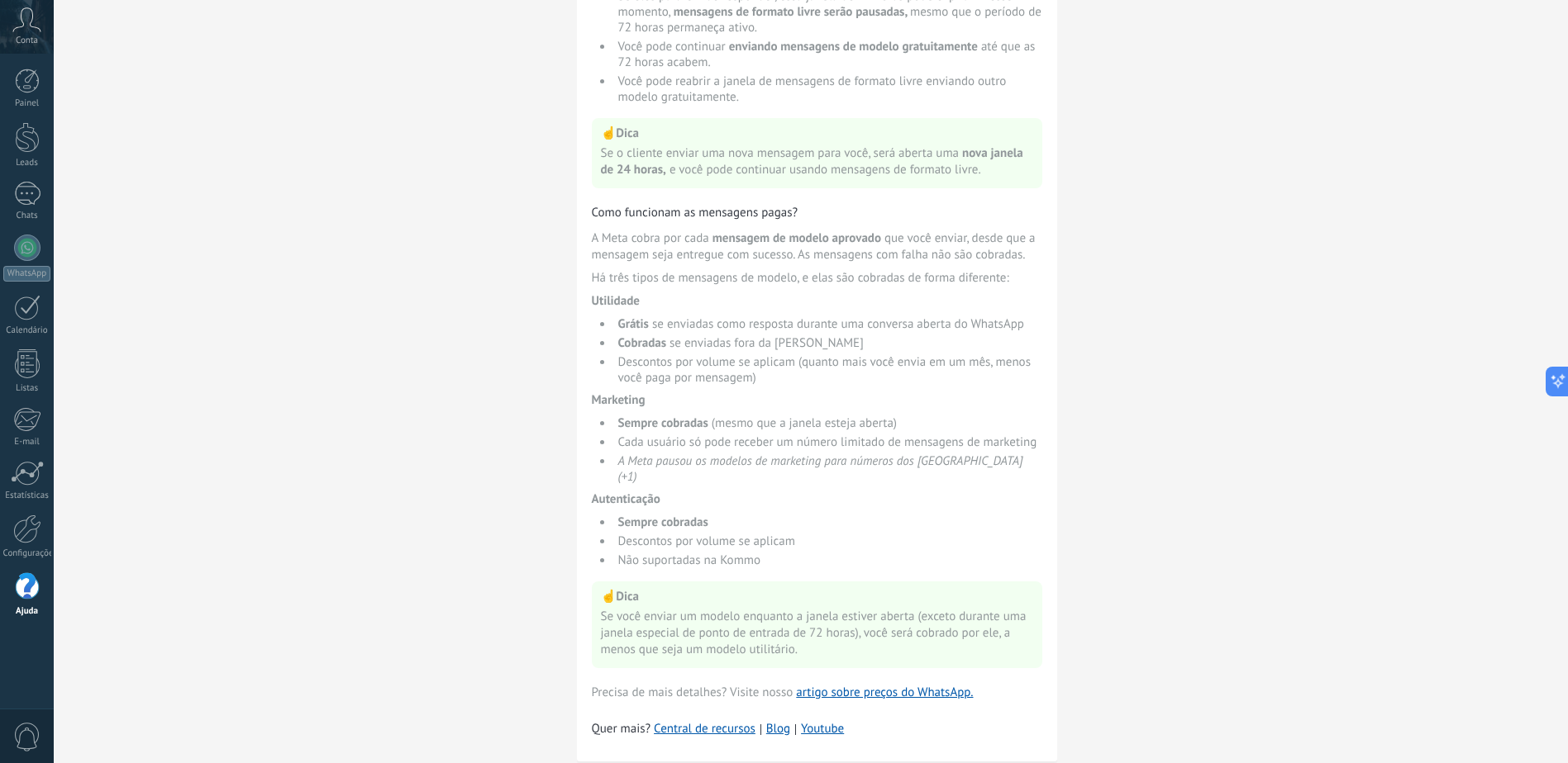
scroll to position [844, 0]
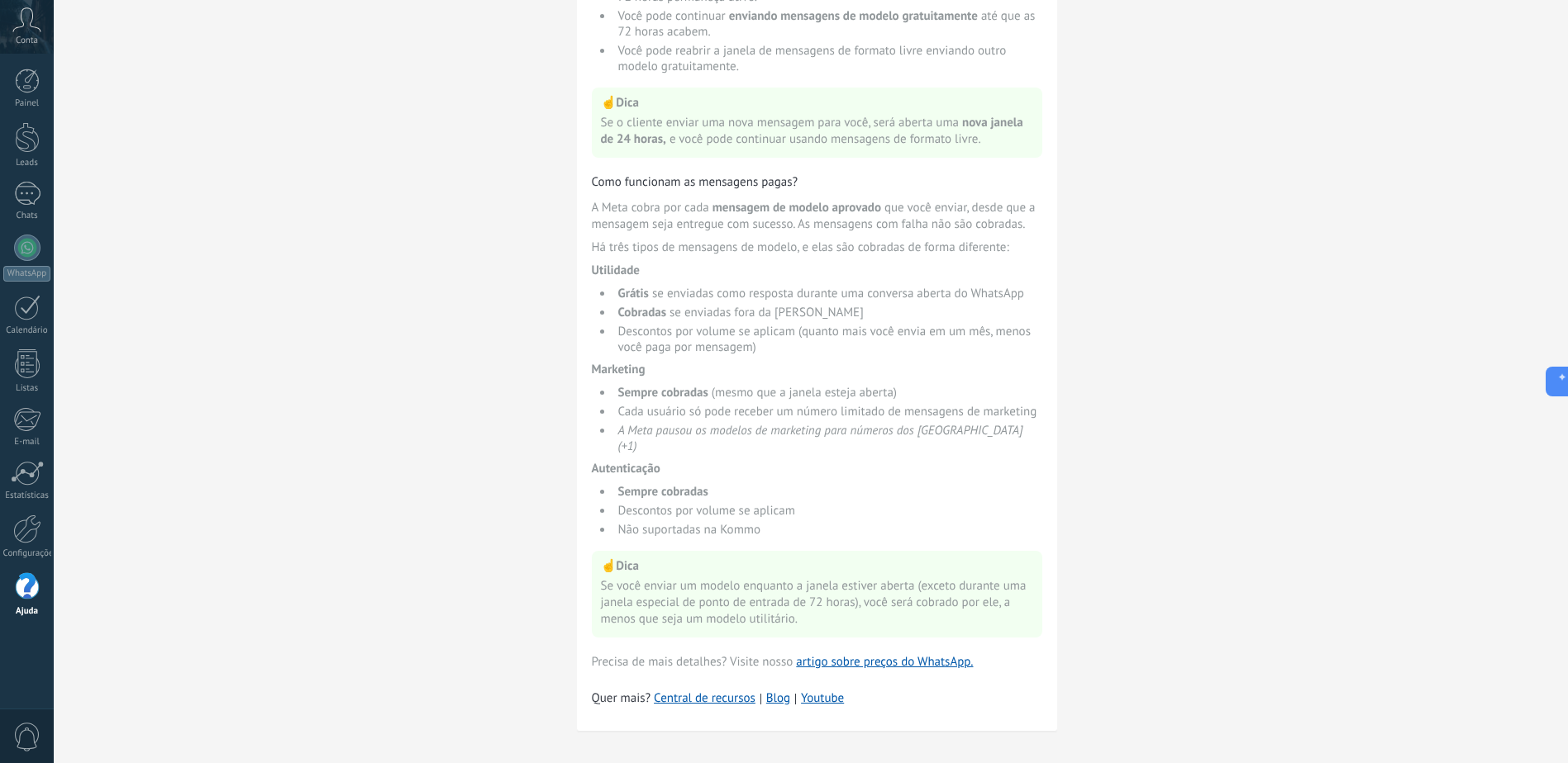
click at [17, 589] on div at bounding box center [27, 587] width 25 height 29
click at [28, 84] on div at bounding box center [27, 80] width 25 height 25
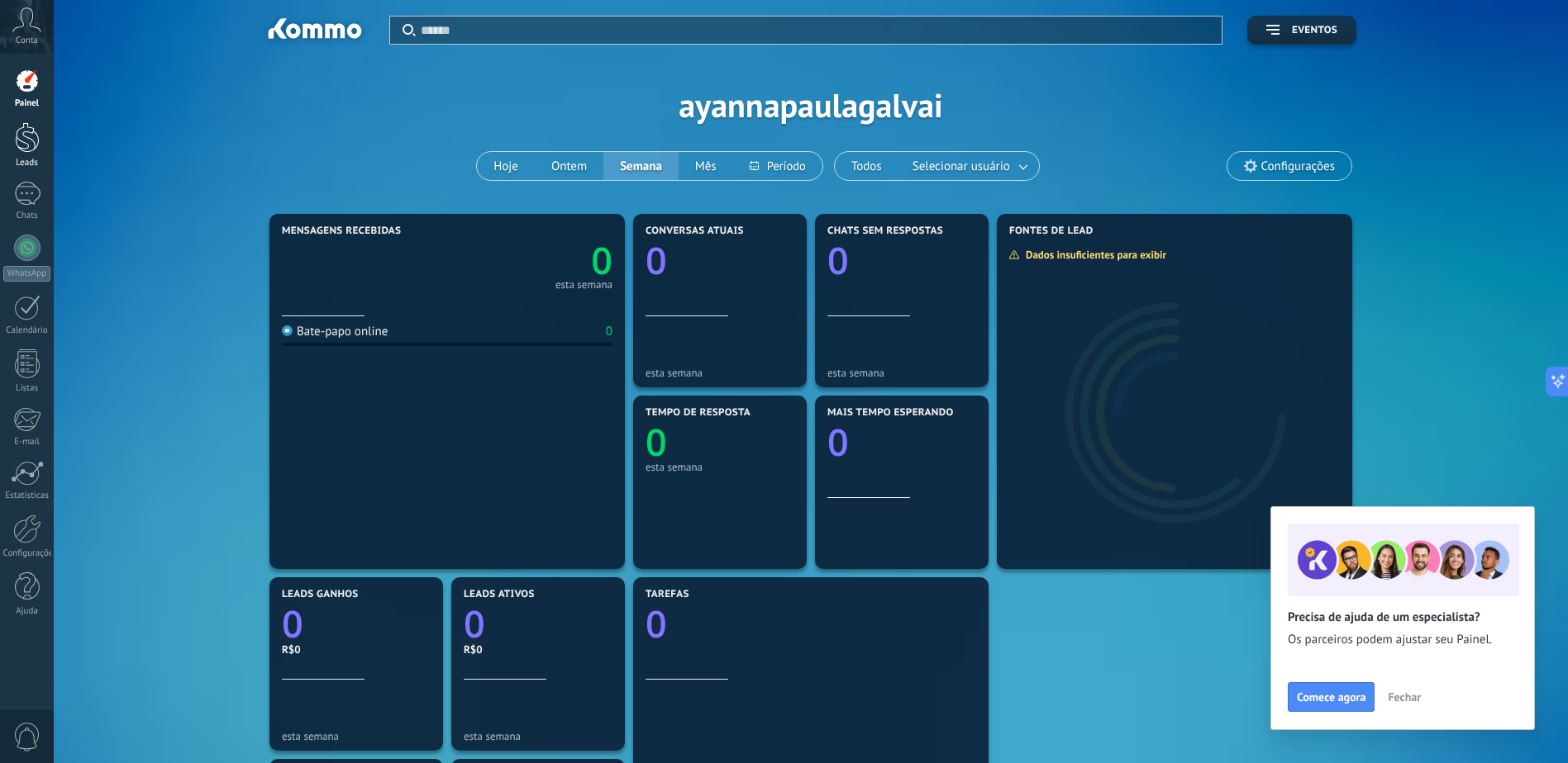
click at [26, 140] on div at bounding box center [27, 138] width 25 height 31
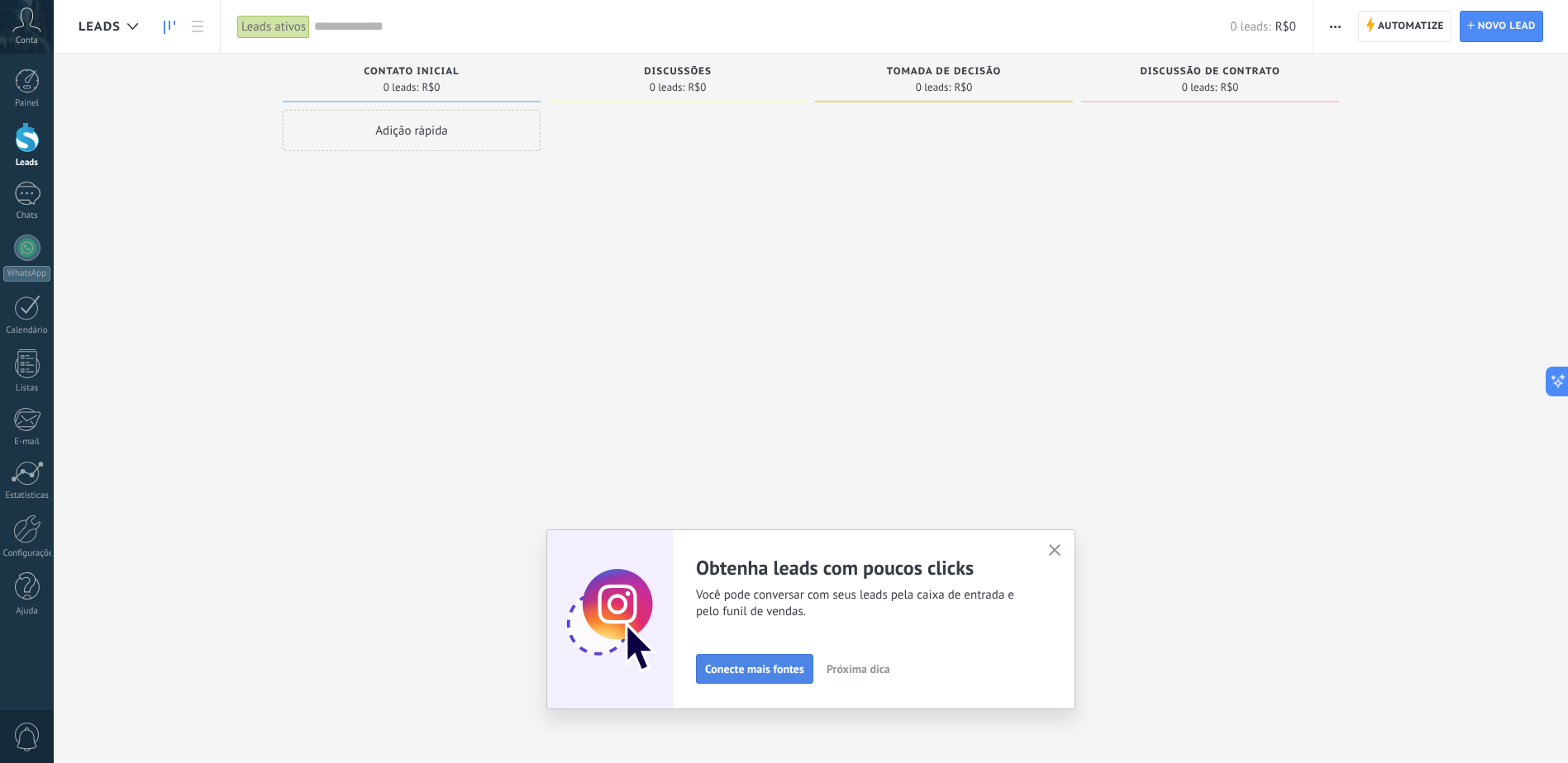
click at [777, 671] on span "Conecte mais fontes" at bounding box center [755, 669] width 99 height 12
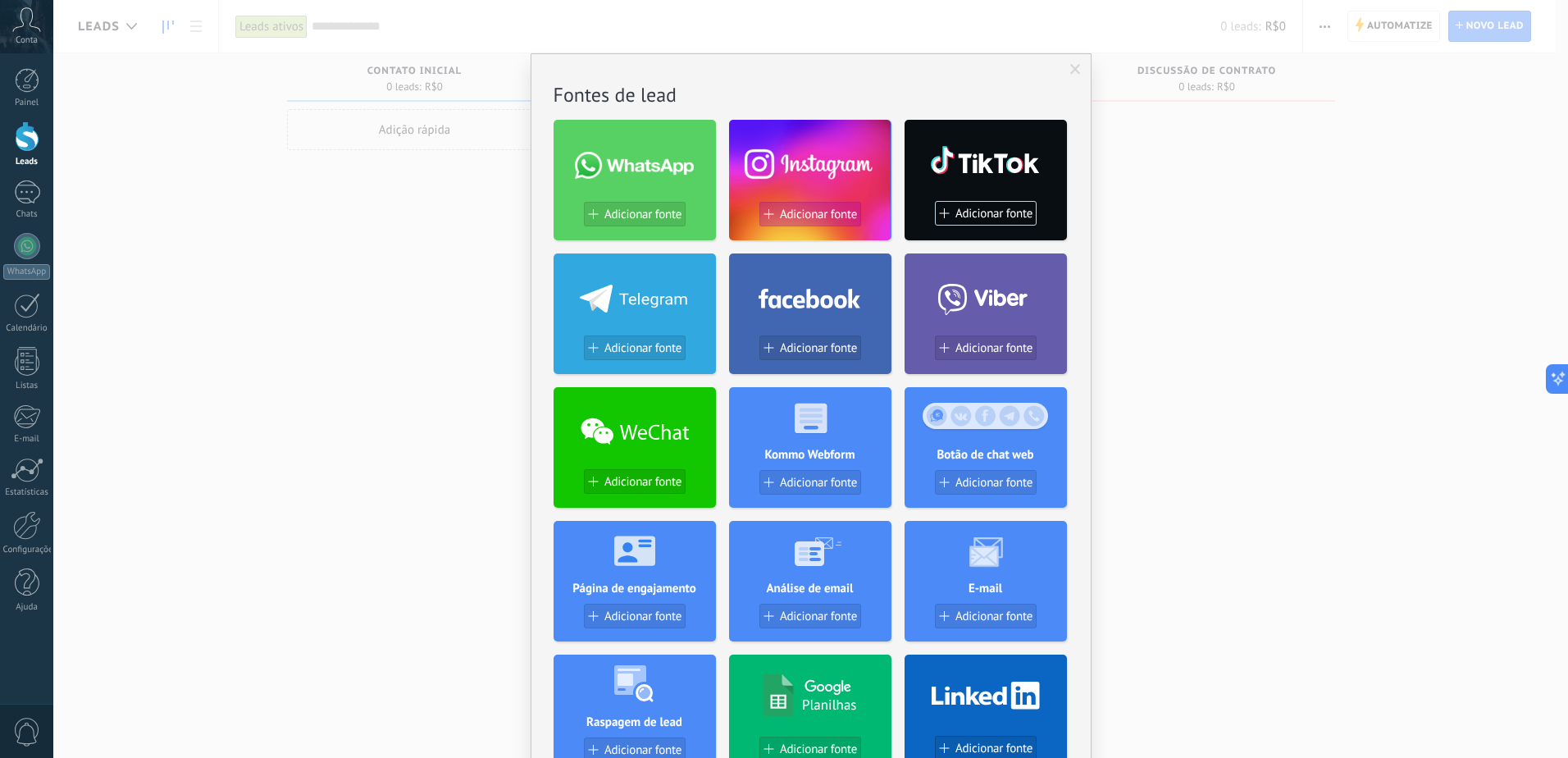
click at [823, 207] on span "Adicionar fonte" at bounding box center [818, 214] width 77 height 14
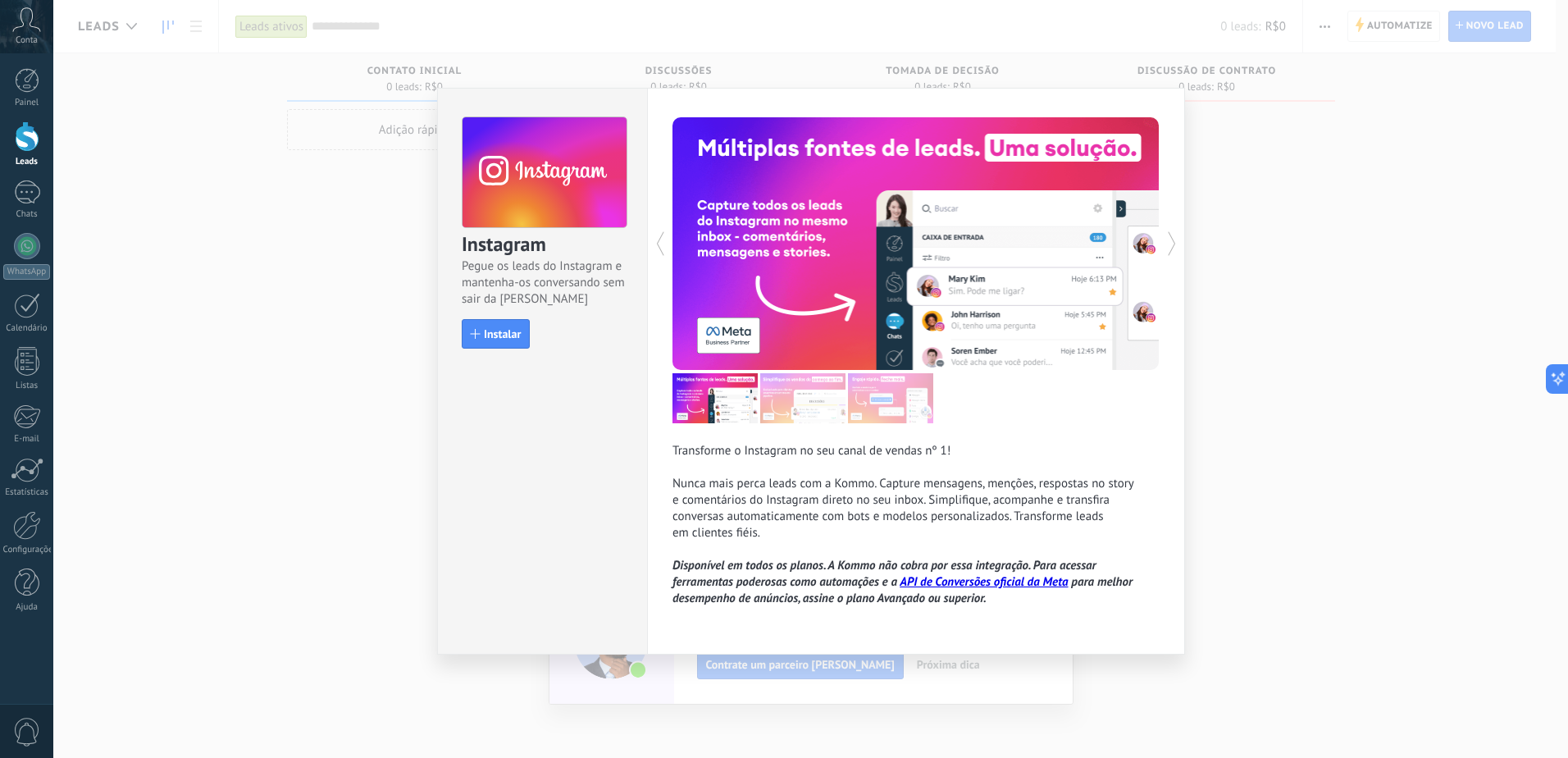
click at [1322, 240] on div "Instagram Pegue os leads do Instagram e mantenha-os conversando sem sair da Kom…" at bounding box center [811, 379] width 1515 height 758
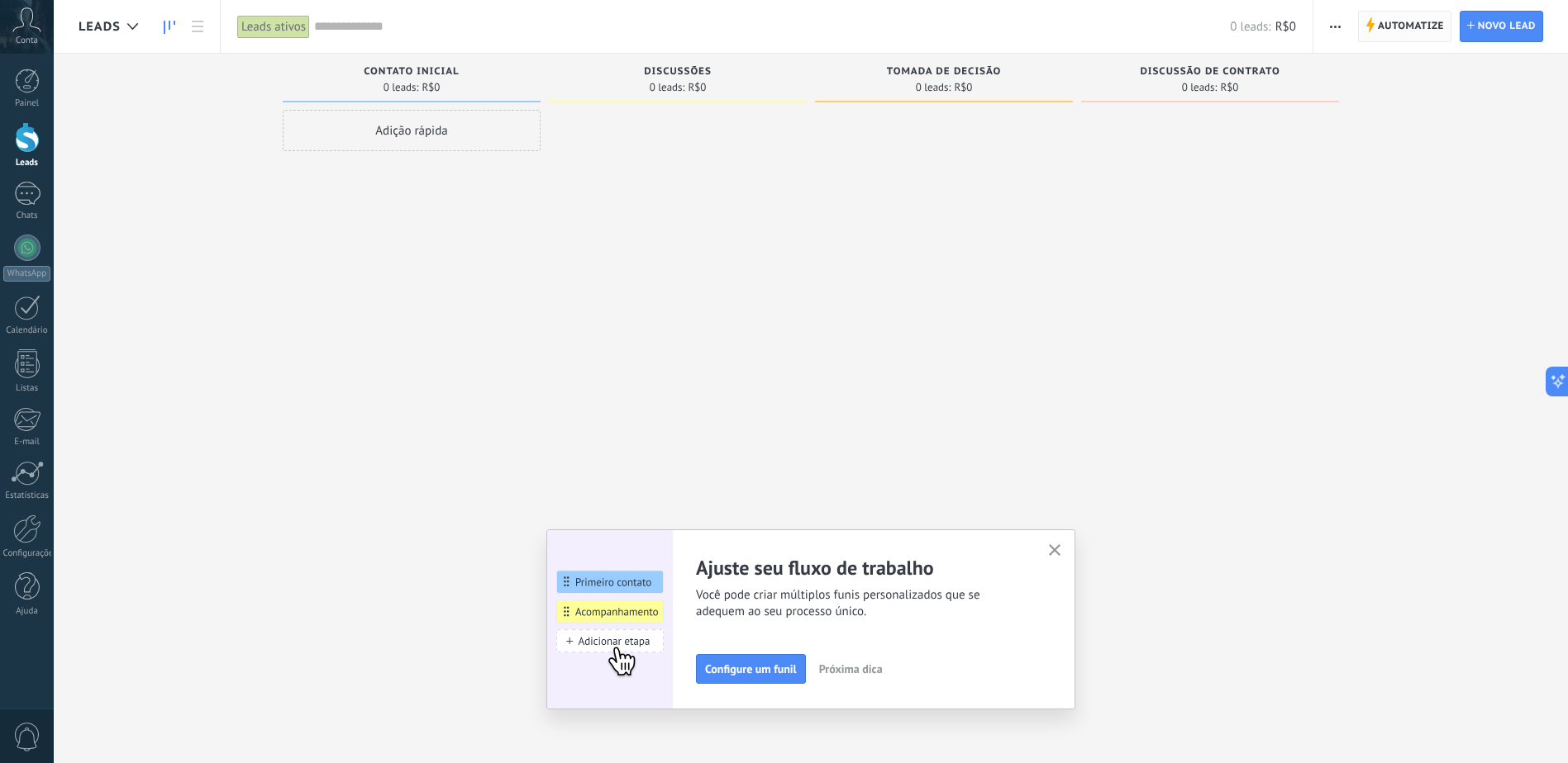
click at [1423, 20] on span "Automatize" at bounding box center [1411, 27] width 66 height 30
